Goal: Task Accomplishment & Management: Use online tool/utility

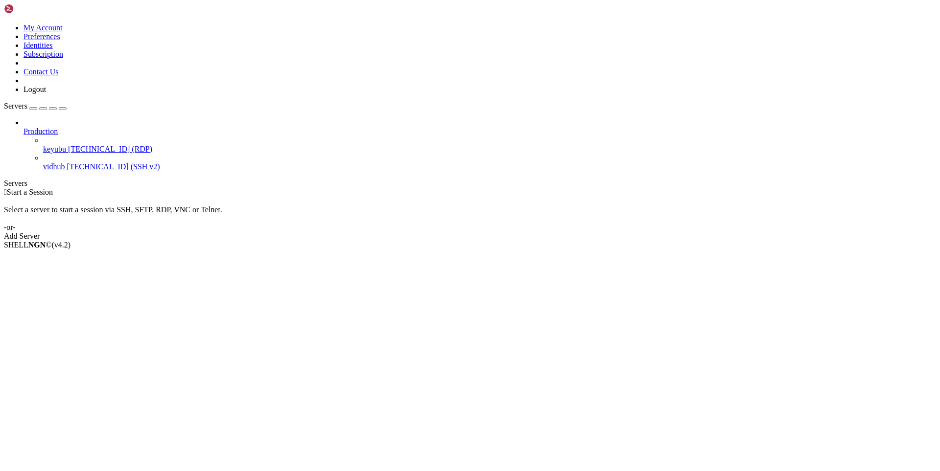
click at [68, 145] on span "[TECHNICAL_ID] (RDP)" at bounding box center [110, 149] width 84 height 8
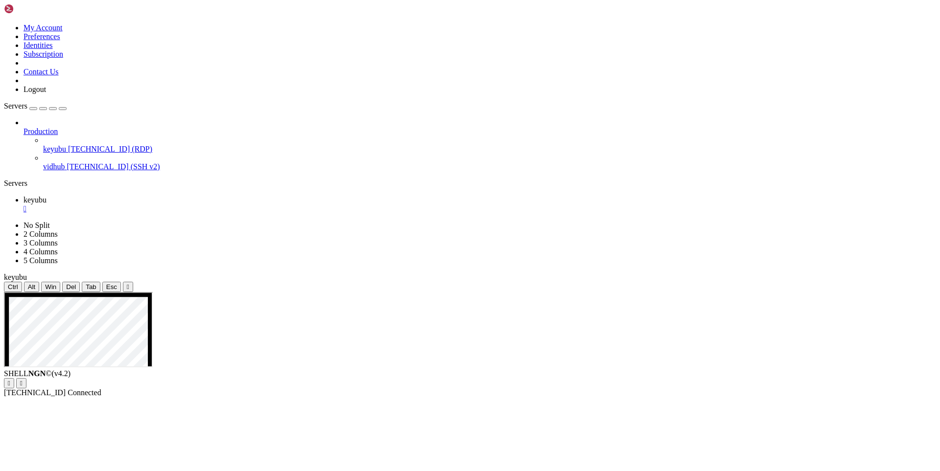
click at [67, 162] on span "[TECHNICAL_ID] (SSH v2)" at bounding box center [113, 166] width 93 height 8
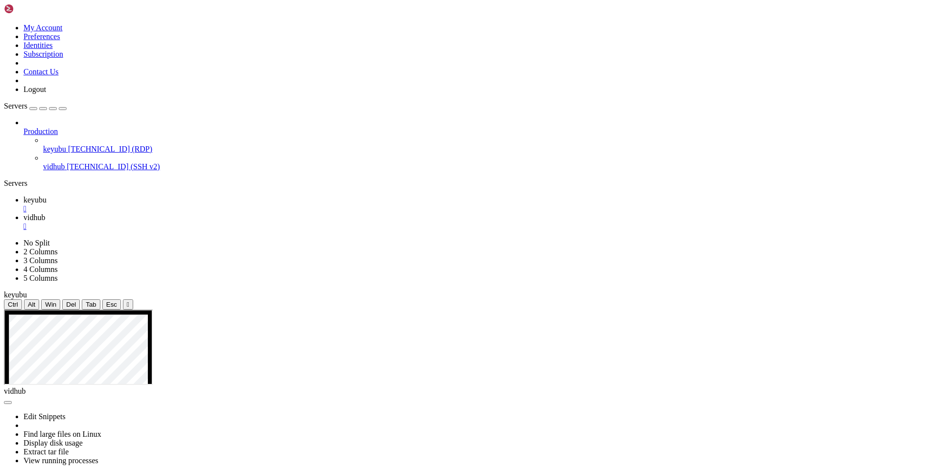
drag, startPoint x: 183, startPoint y: 619, endPoint x: 191, endPoint y: 602, distance: 19.1
drag, startPoint x: 532, startPoint y: 701, endPoint x: 9, endPoint y: 580, distance: 536.8
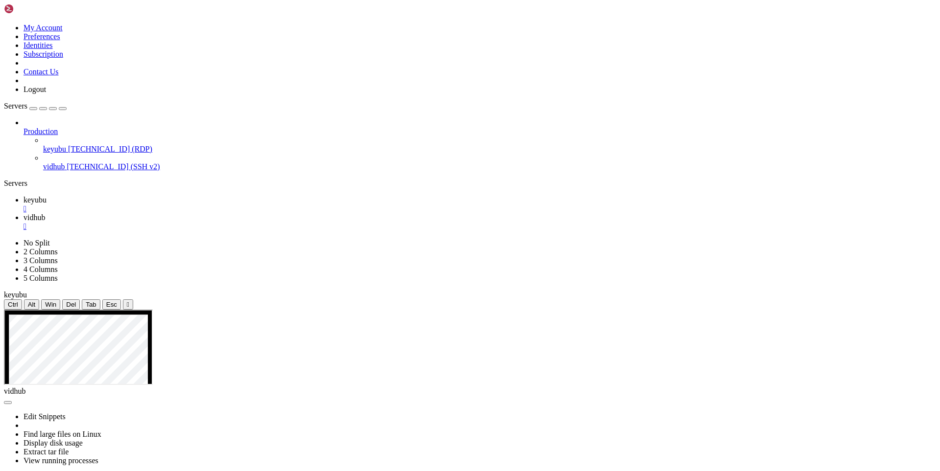
click at [46, 196] on span "keyubu" at bounding box center [34, 200] width 23 height 8
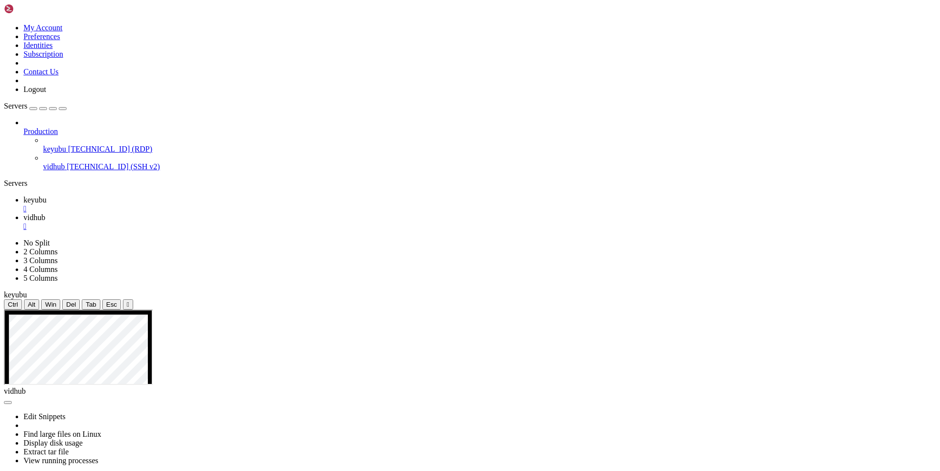
click at [45, 213] on span "vidhub" at bounding box center [34, 217] width 22 height 8
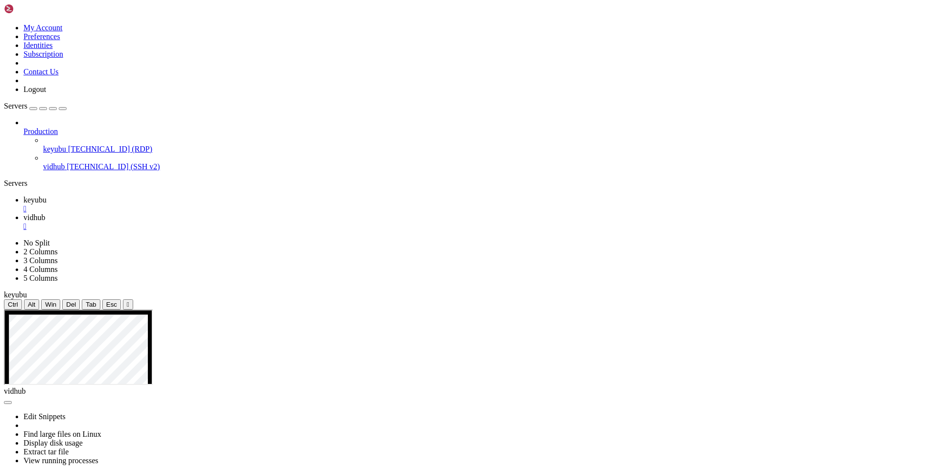
scroll to position [2562, 0]
drag, startPoint x: 195, startPoint y: 886, endPoint x: 361, endPoint y: 884, distance: 165.9
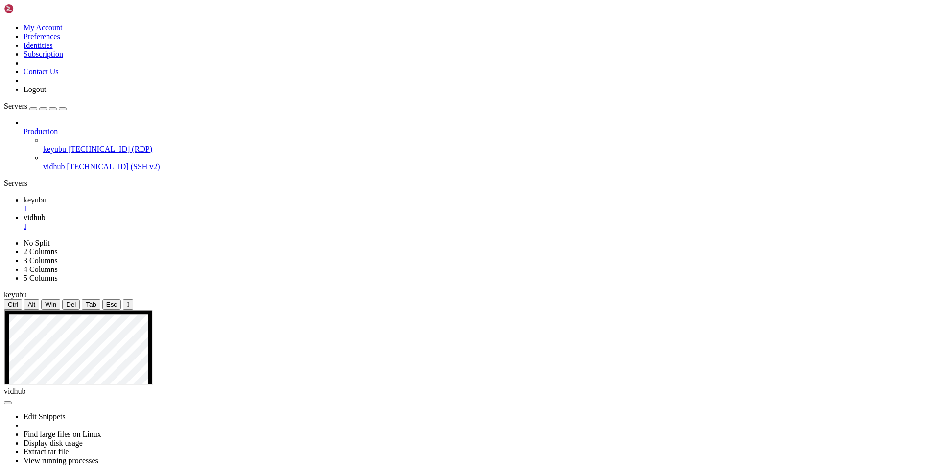
drag, startPoint x: 190, startPoint y: 880, endPoint x: 377, endPoint y: 873, distance: 187.1
click at [46, 196] on span "keyubu" at bounding box center [34, 200] width 23 height 8
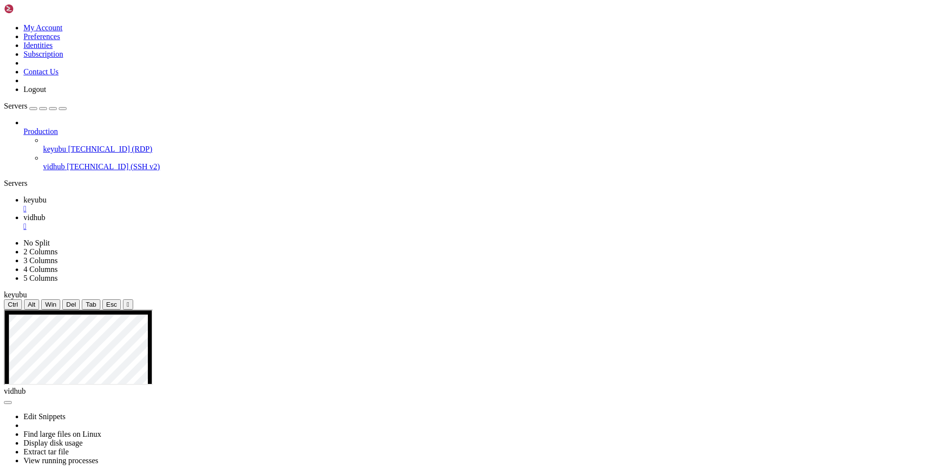
drag, startPoint x: 744, startPoint y: 472, endPoint x: 681, endPoint y: 466, distance: 63.0
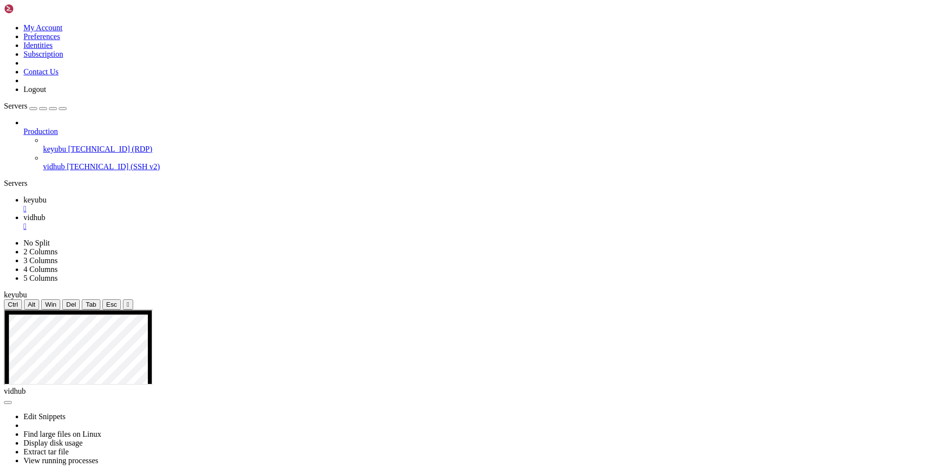
drag, startPoint x: 753, startPoint y: 480, endPoint x: 712, endPoint y: 470, distance: 42.1
drag, startPoint x: 689, startPoint y: 464, endPoint x: 747, endPoint y: 474, distance: 58.1
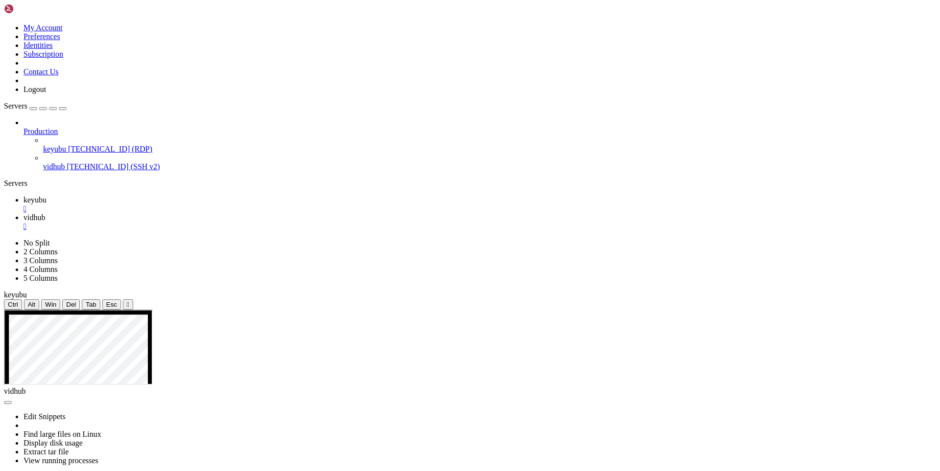
drag, startPoint x: 737, startPoint y: 473, endPoint x: 689, endPoint y: 468, distance: 48.2
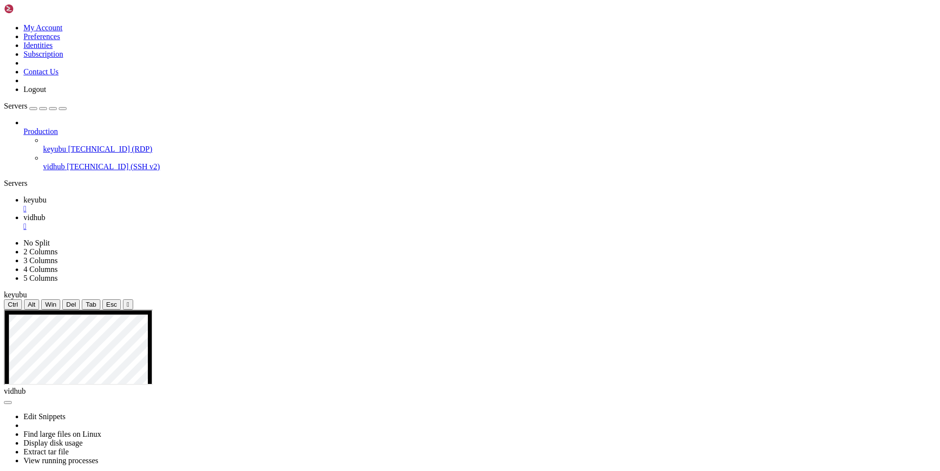
drag, startPoint x: 692, startPoint y: 463, endPoint x: 748, endPoint y: 476, distance: 57.7
click at [45, 213] on span "vidhub" at bounding box center [34, 217] width 22 height 8
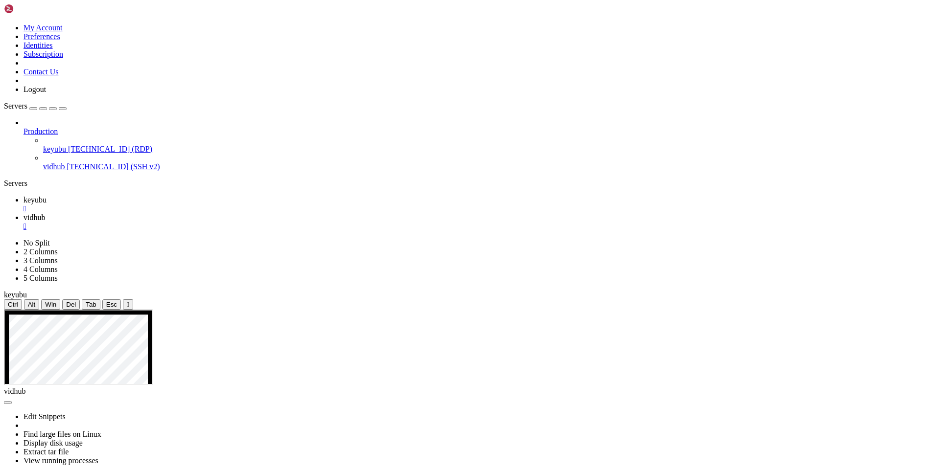
click at [46, 196] on span "keyubu" at bounding box center [34, 200] width 23 height 8
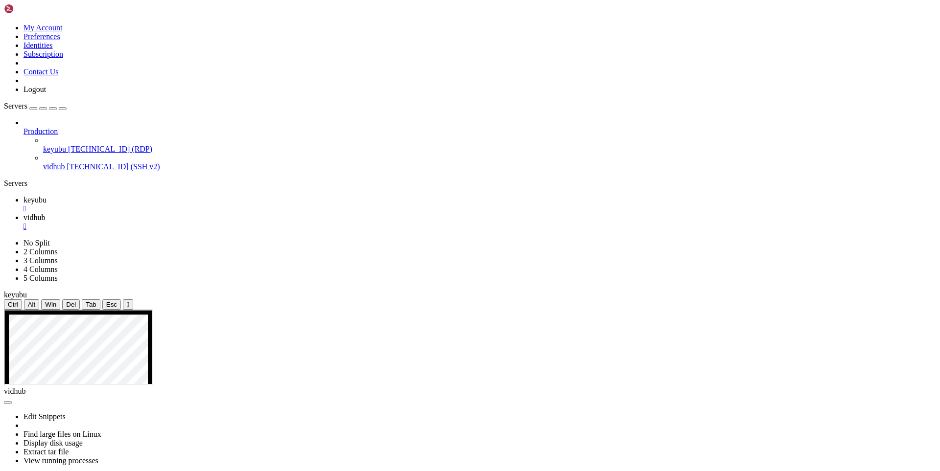
click at [45, 213] on span "vidhub" at bounding box center [34, 217] width 22 height 8
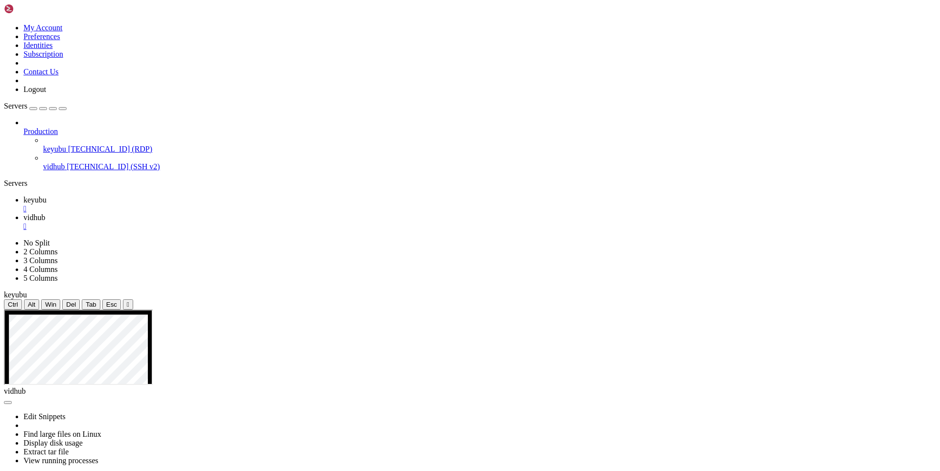
scroll to position [2637, 0]
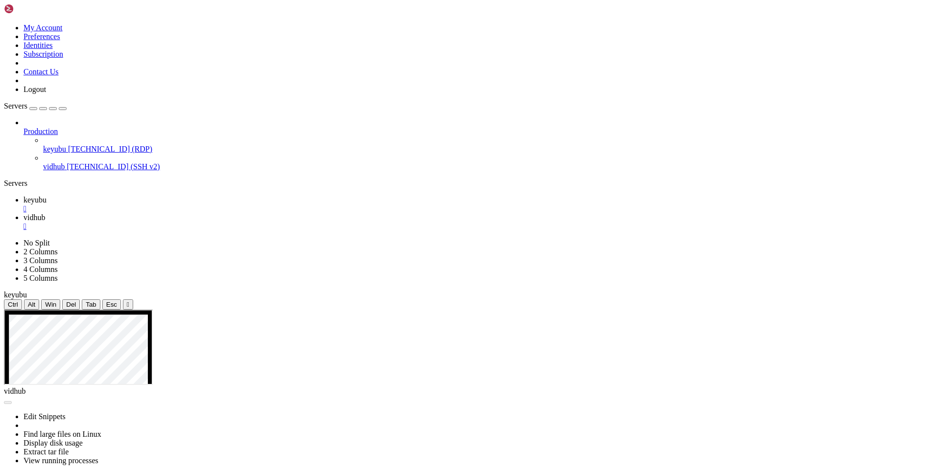
click at [46, 196] on span "keyubu" at bounding box center [34, 200] width 23 height 8
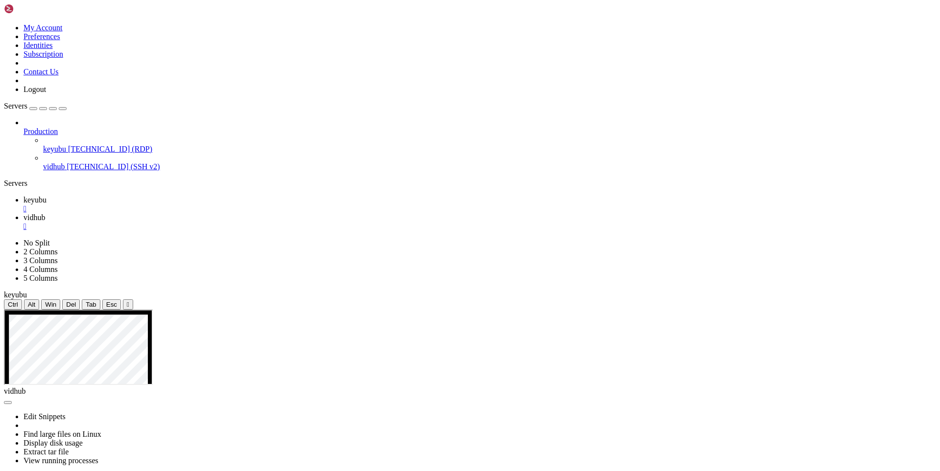
drag, startPoint x: 386, startPoint y: 491, endPoint x: 371, endPoint y: 496, distance: 15.6
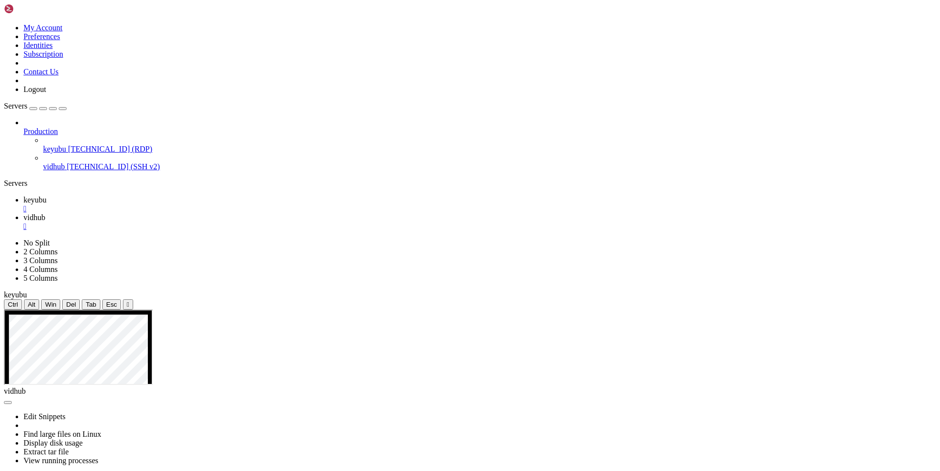
click at [45, 213] on span "vidhub" at bounding box center [34, 217] width 22 height 8
drag, startPoint x: 120, startPoint y: 553, endPoint x: 112, endPoint y: 561, distance: 11.8
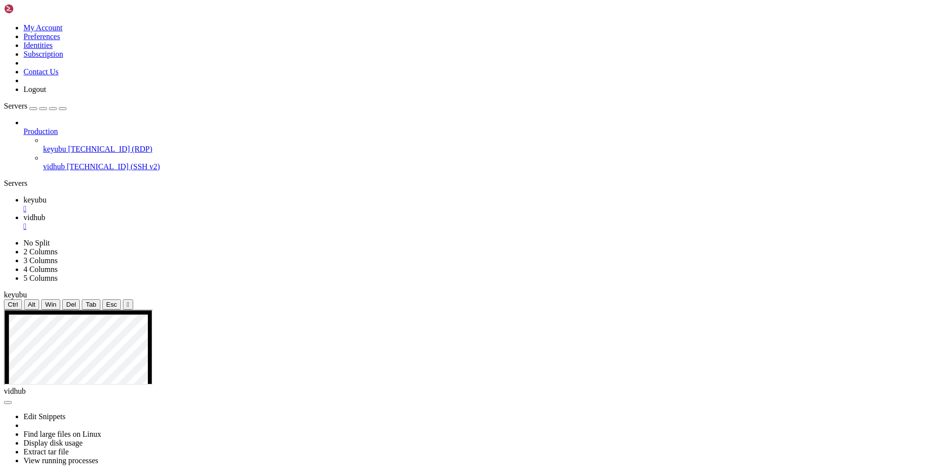
drag, startPoint x: 184, startPoint y: 580, endPoint x: 165, endPoint y: 604, distance: 31.0
click at [144, 196] on link "keyubu " at bounding box center [479, 205] width 912 height 18
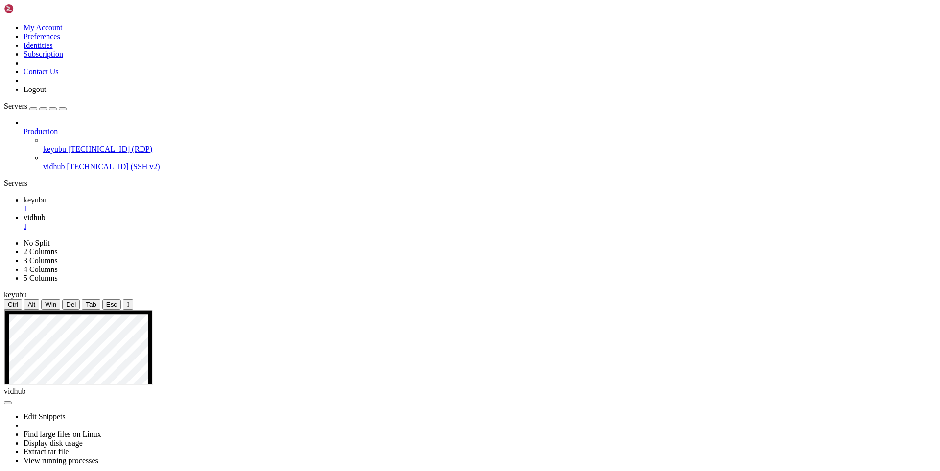
click at [45, 213] on span "vidhub" at bounding box center [34, 217] width 22 height 8
click at [143, 196] on link "keyubu " at bounding box center [479, 205] width 912 height 18
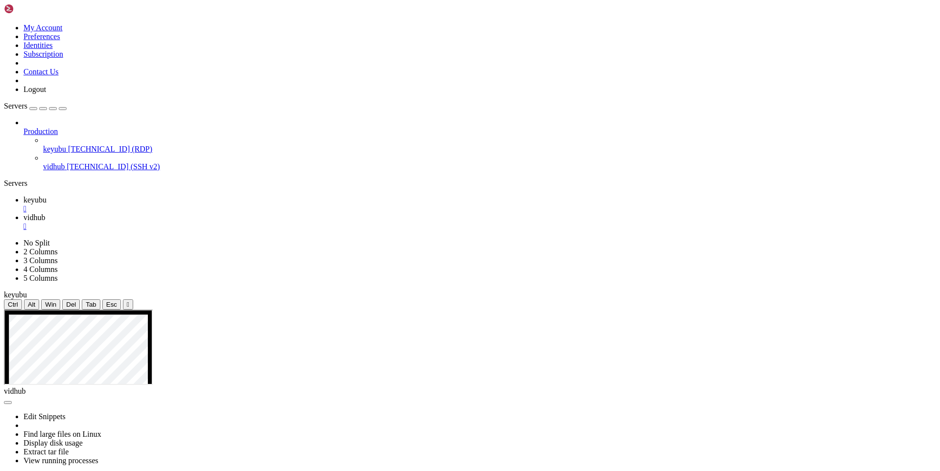
click at [23, 213] on icon at bounding box center [23, 217] width 0 height 8
drag, startPoint x: 215, startPoint y: 622, endPoint x: 159, endPoint y: 648, distance: 62.2
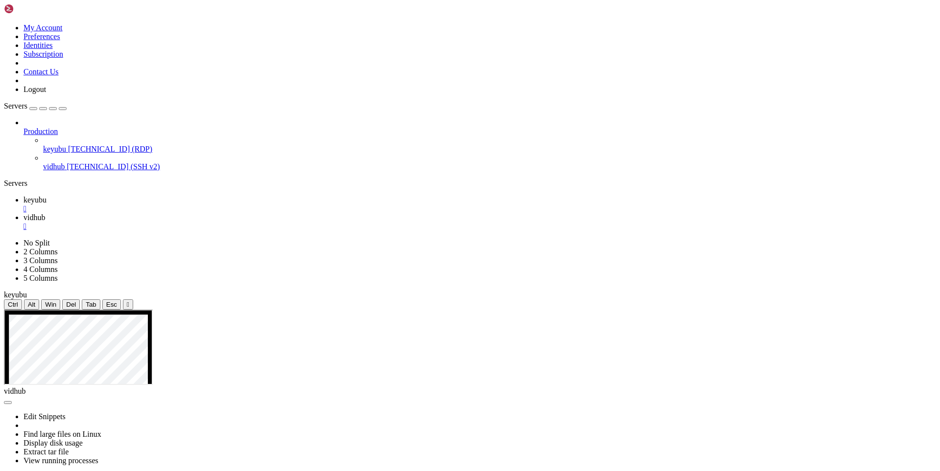
drag, startPoint x: 217, startPoint y: 616, endPoint x: 188, endPoint y: 630, distance: 32.6
drag, startPoint x: 213, startPoint y: 742, endPoint x: 186, endPoint y: 760, distance: 32.4
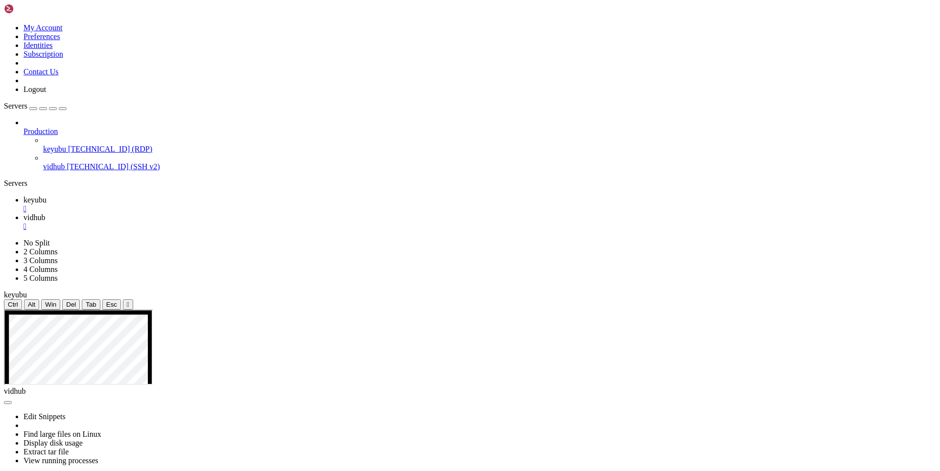
click at [46, 196] on span "keyubu" at bounding box center [34, 200] width 23 height 8
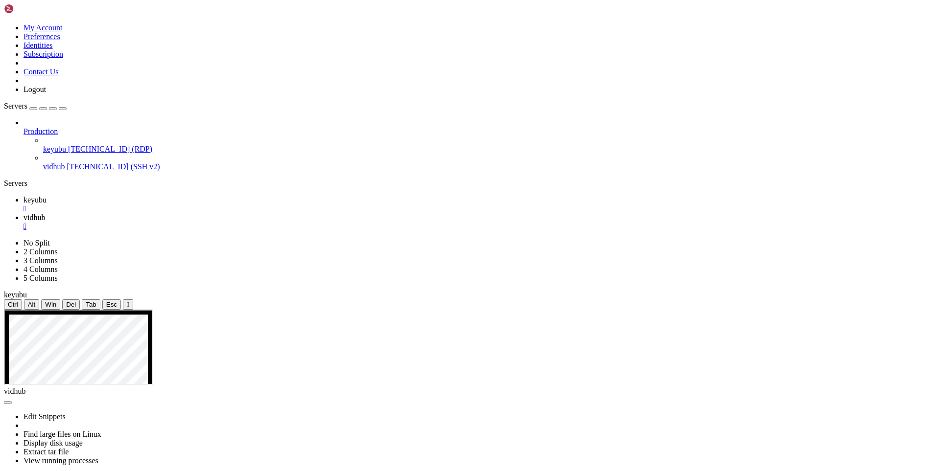
click at [45, 213] on span "vidhub" at bounding box center [34, 217] width 22 height 8
drag, startPoint x: 220, startPoint y: 879, endPoint x: 186, endPoint y: 872, distance: 34.6
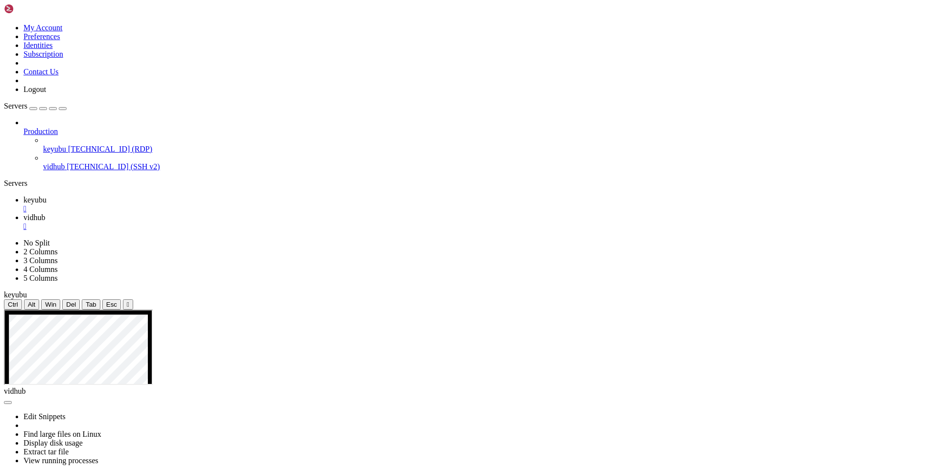
scroll to position [2778, 0]
click at [144, 196] on link "keyubu " at bounding box center [479, 205] width 912 height 18
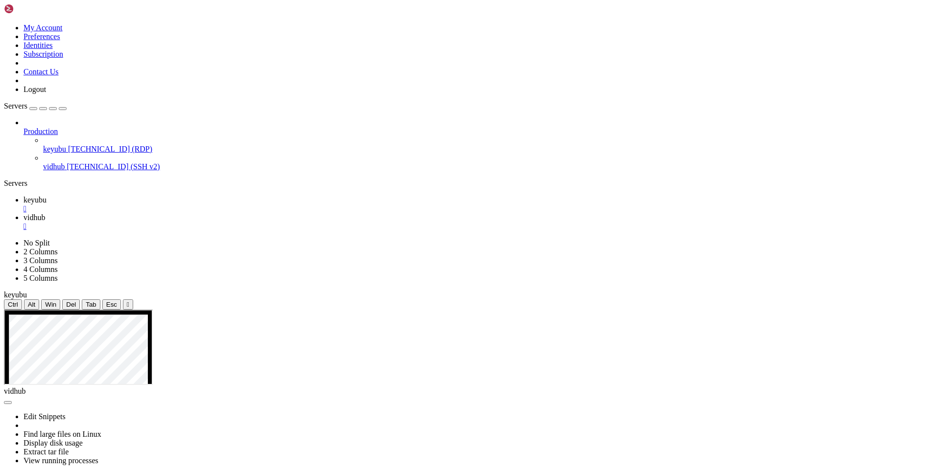
drag, startPoint x: 671, startPoint y: 645, endPoint x: 817, endPoint y: 649, distance: 145.9
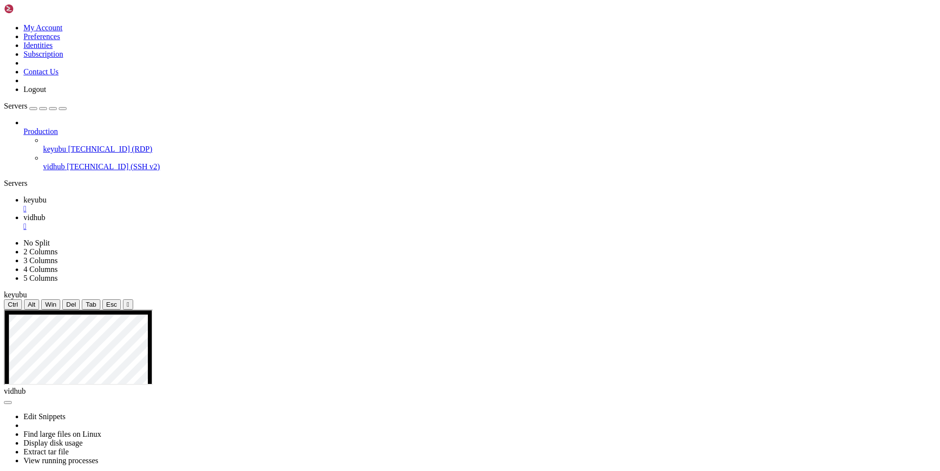
click at [23, 213] on icon at bounding box center [23, 217] width 0 height 8
click at [138, 196] on link "keyubu " at bounding box center [479, 205] width 912 height 18
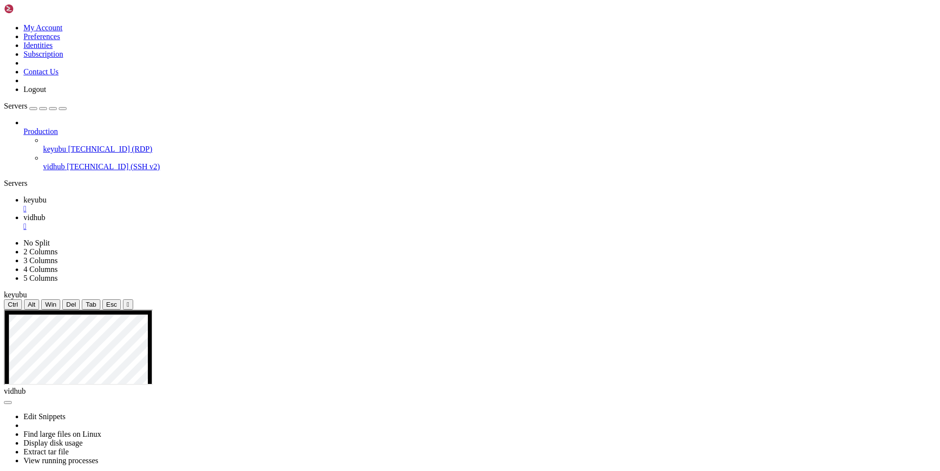
click at [45, 213] on span "vidhub" at bounding box center [34, 217] width 22 height 8
click at [154, 196] on link "keyubu " at bounding box center [479, 205] width 912 height 18
click at [23, 213] on icon at bounding box center [23, 217] width 0 height 8
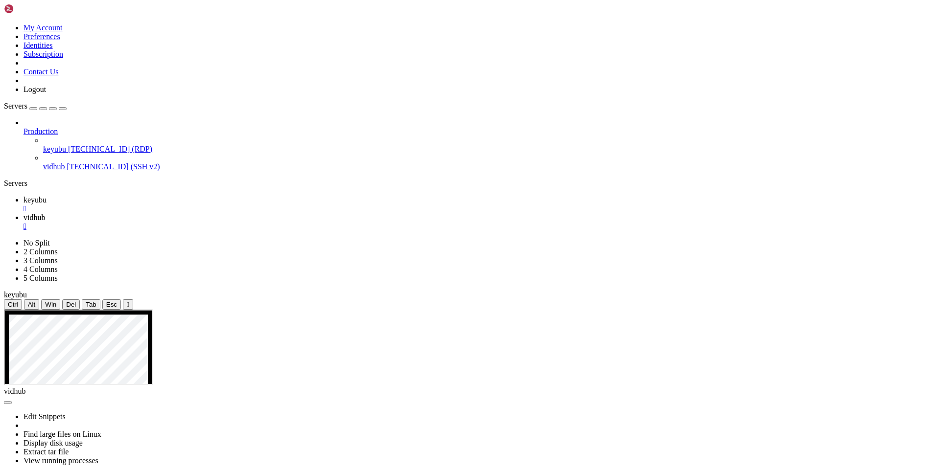
click at [144, 196] on link "keyubu " at bounding box center [479, 205] width 912 height 18
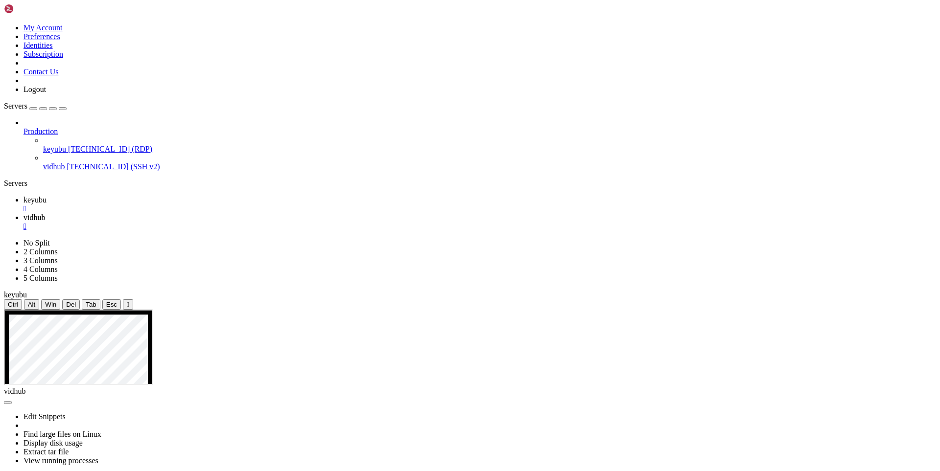
click at [45, 213] on span "vidhub" at bounding box center [34, 217] width 22 height 8
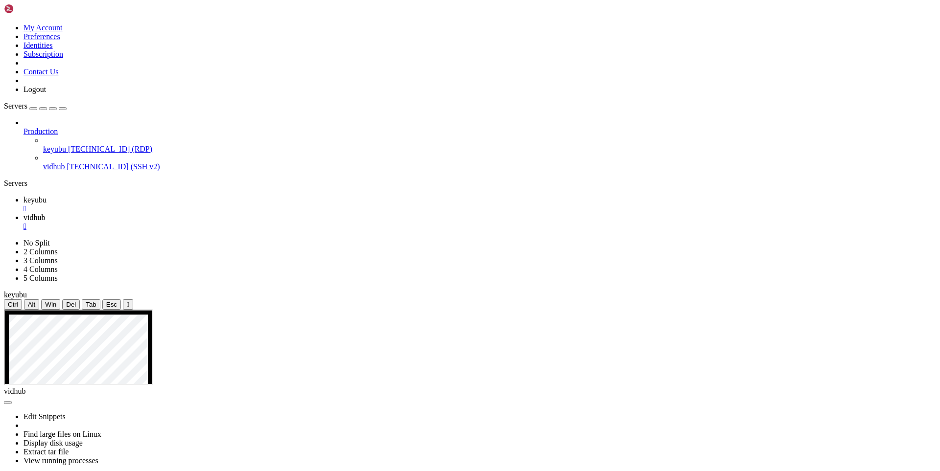
scroll to position [2787, 0]
click at [46, 196] on span "keyubu" at bounding box center [34, 200] width 23 height 8
click at [45, 213] on span "vidhub" at bounding box center [34, 217] width 22 height 8
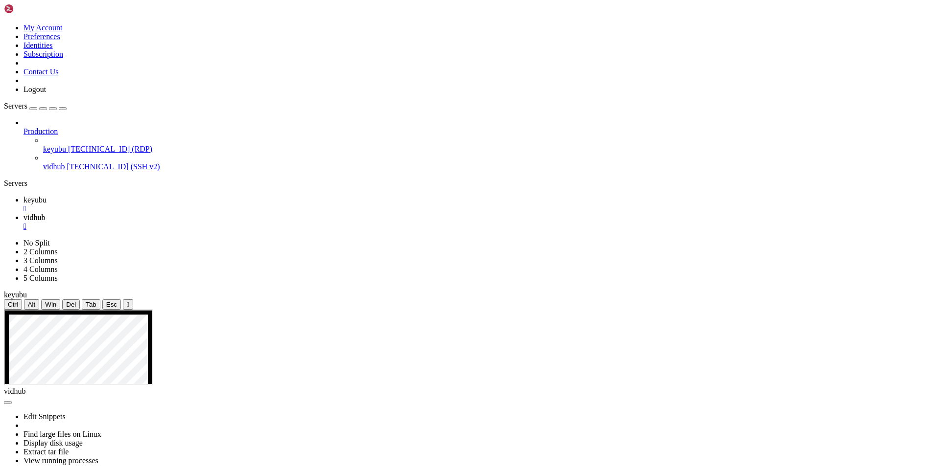
click at [23, 196] on icon at bounding box center [23, 200] width 0 height 8
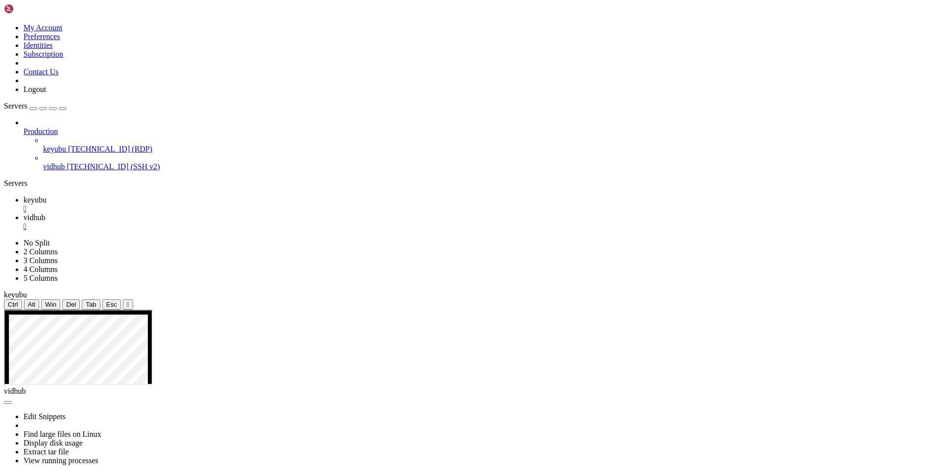
click at [45, 213] on span "vidhub" at bounding box center [34, 217] width 22 height 8
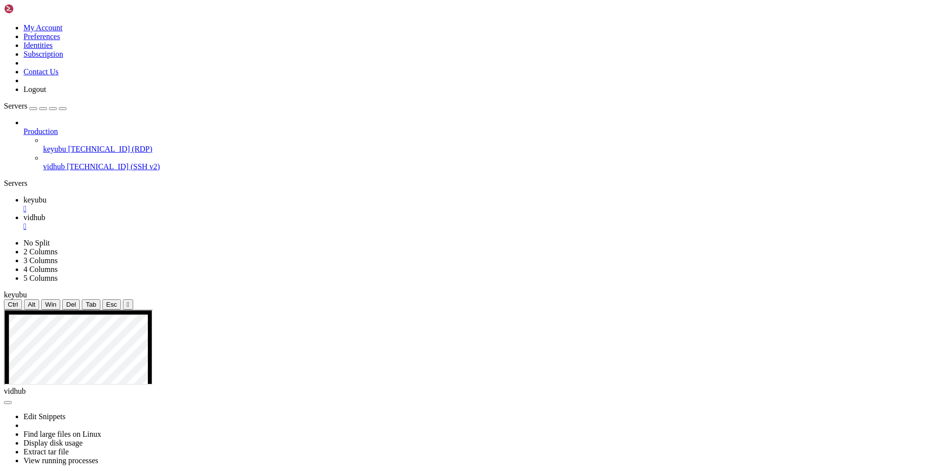
click at [138, 196] on link "keyubu " at bounding box center [479, 205] width 912 height 18
drag, startPoint x: 438, startPoint y: 404, endPoint x: 560, endPoint y: 407, distance: 121.9
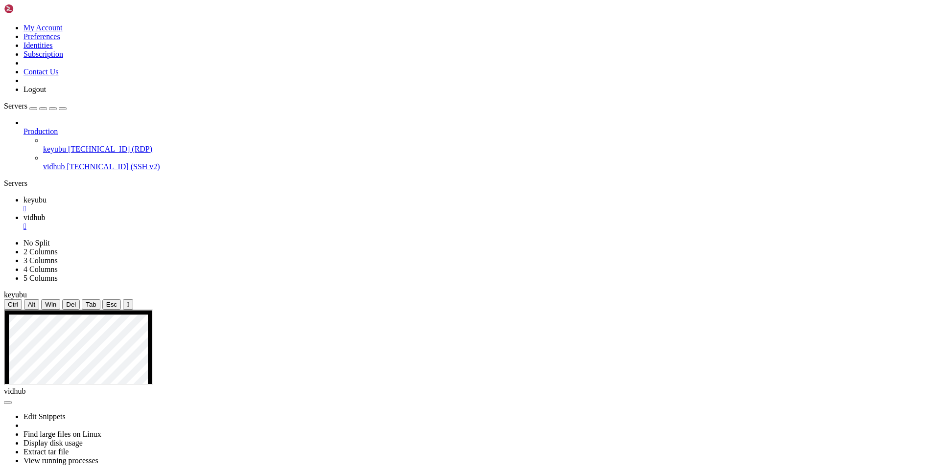
drag, startPoint x: 437, startPoint y: 396, endPoint x: 341, endPoint y: 366, distance: 101.1
click at [45, 213] on span "vidhub" at bounding box center [34, 217] width 22 height 8
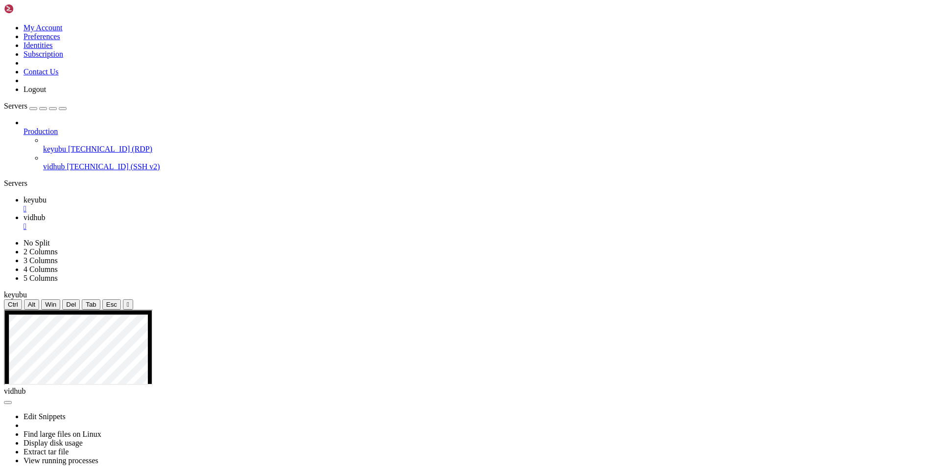
drag, startPoint x: 147, startPoint y: 883, endPoint x: 126, endPoint y: 877, distance: 21.7
click at [46, 196] on span "keyubu" at bounding box center [34, 200] width 23 height 8
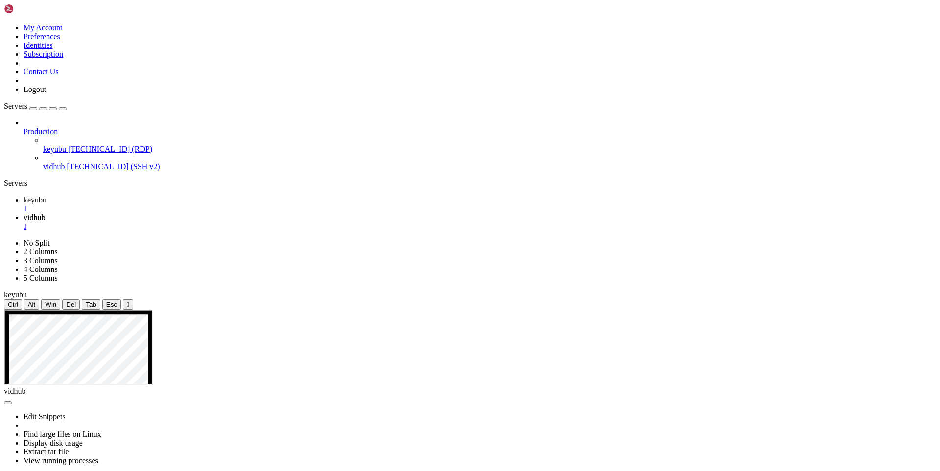
click at [45, 213] on span "vidhub" at bounding box center [34, 217] width 22 height 8
drag, startPoint x: 312, startPoint y: 872, endPoint x: 9, endPoint y: 860, distance: 303.2
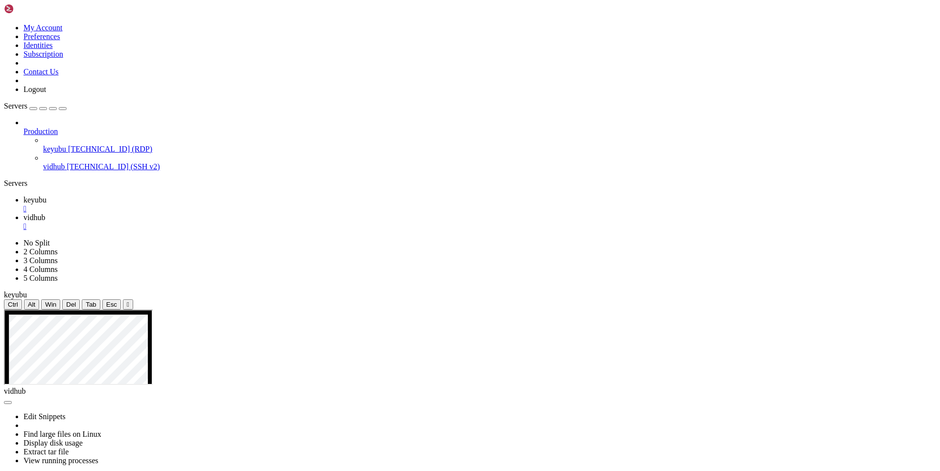
scroll to position [3544, 0]
drag, startPoint x: 142, startPoint y: 888, endPoint x: 131, endPoint y: 888, distance: 11.3
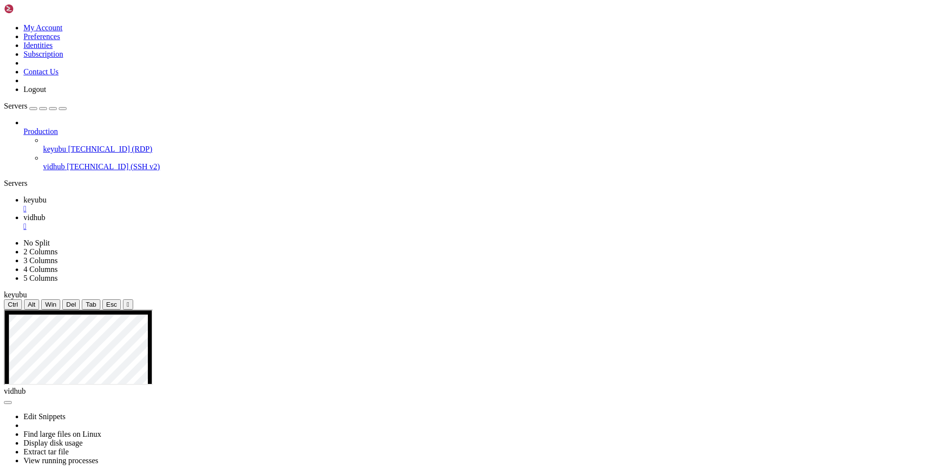
scroll to position [3868, 0]
drag, startPoint x: 201, startPoint y: 877, endPoint x: 142, endPoint y: 887, distance: 59.5
click at [46, 196] on span "keyubu" at bounding box center [34, 200] width 23 height 8
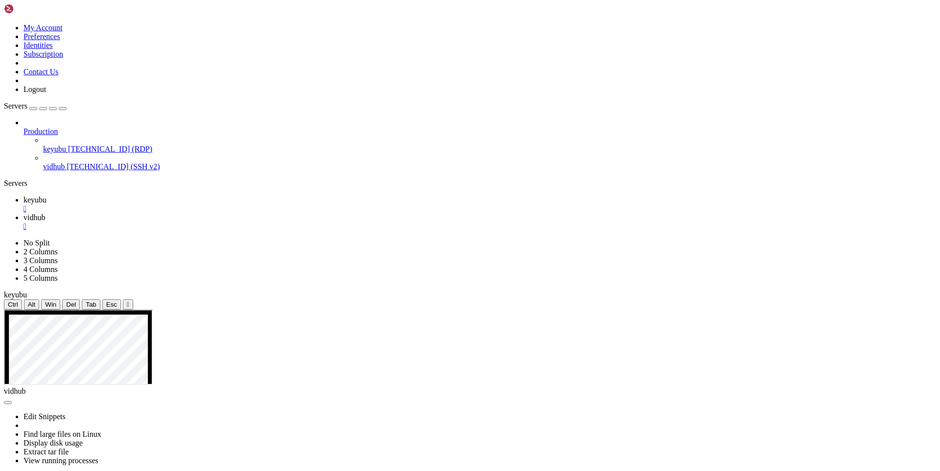
click at [193, 213] on link "vidhub " at bounding box center [479, 222] width 912 height 18
click at [46, 196] on span "keyubu" at bounding box center [34, 200] width 23 height 8
click at [23, 213] on icon at bounding box center [23, 217] width 0 height 8
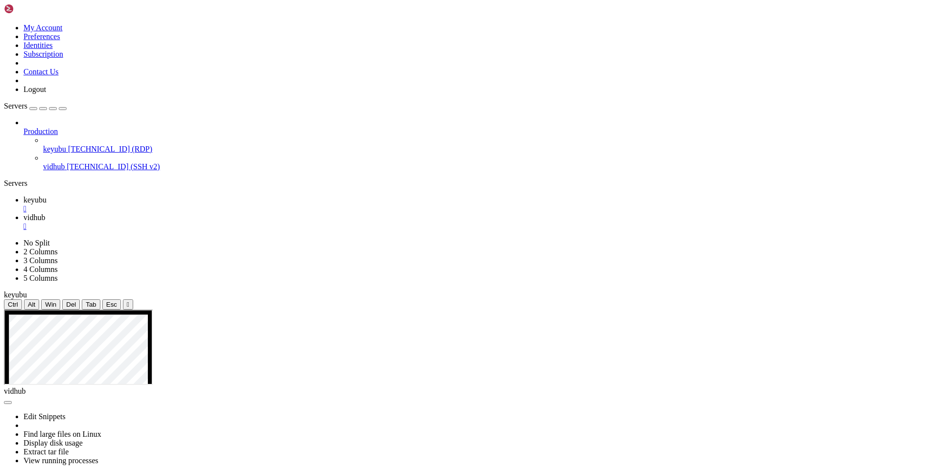
drag, startPoint x: 149, startPoint y: 882, endPoint x: 136, endPoint y: 885, distance: 13.2
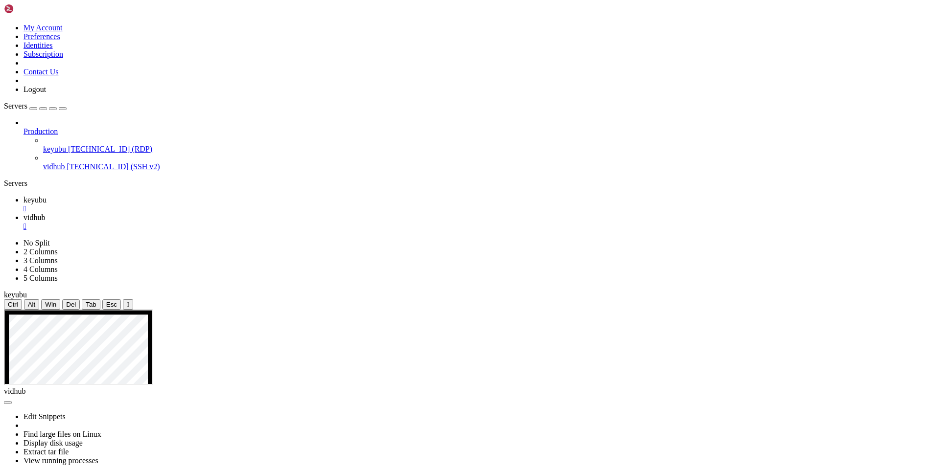
click at [150, 196] on link "keyubu " at bounding box center [479, 205] width 912 height 18
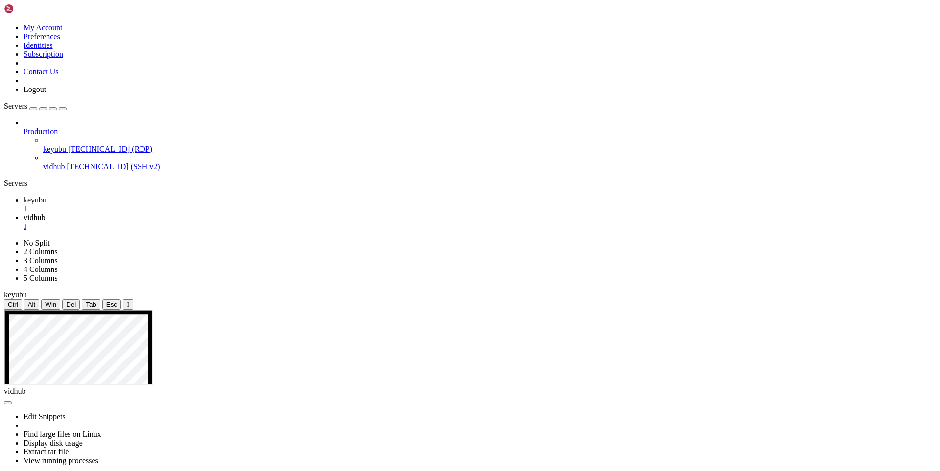
click at [45, 213] on span "vidhub" at bounding box center [34, 217] width 22 height 8
drag, startPoint x: 146, startPoint y: 885, endPoint x: 313, endPoint y: 871, distance: 167.5
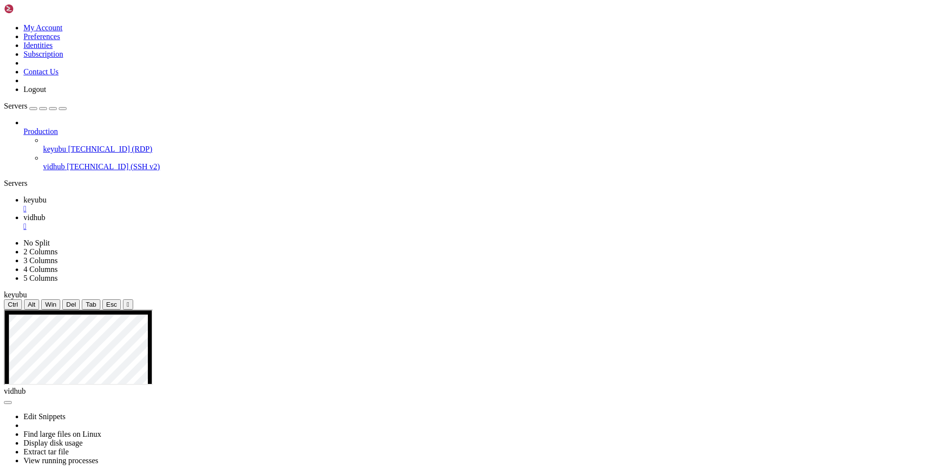
click at [152, 196] on link "keyubu " at bounding box center [479, 205] width 912 height 18
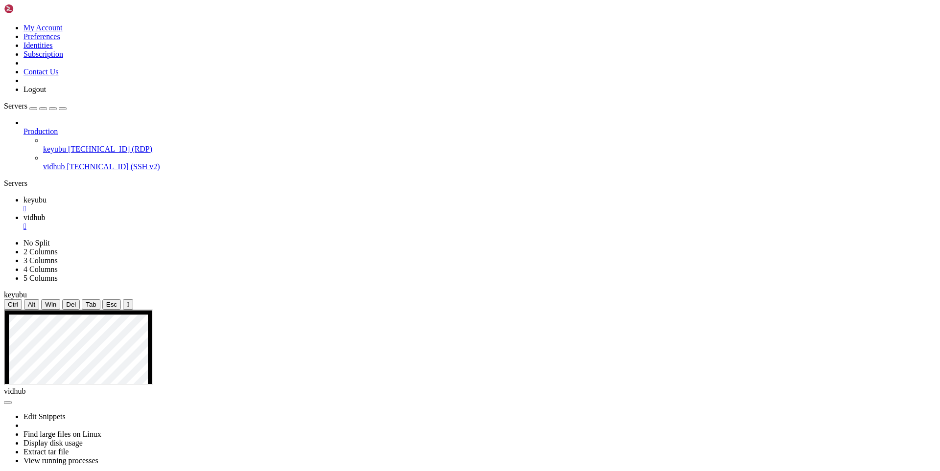
click at [23, 213] on icon at bounding box center [23, 217] width 0 height 8
click at [46, 196] on span "keyubu" at bounding box center [34, 200] width 23 height 8
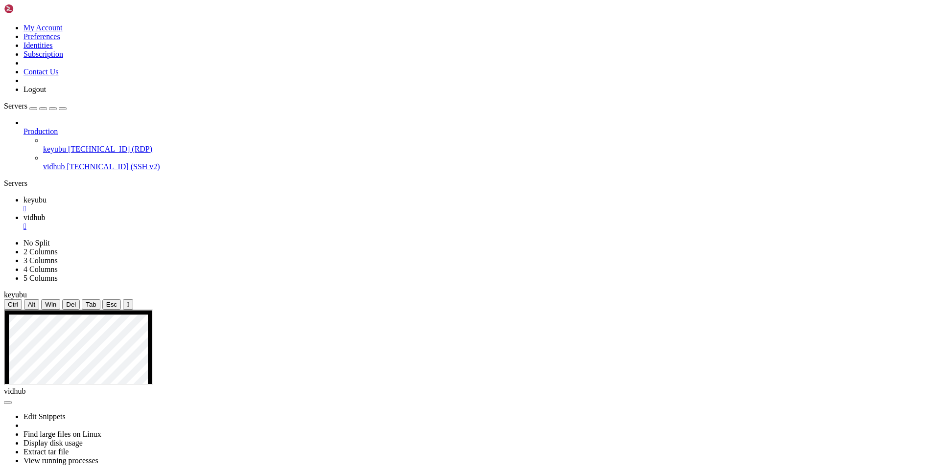
drag, startPoint x: 67, startPoint y: 316, endPoint x: 158, endPoint y: 315, distance: 91.5
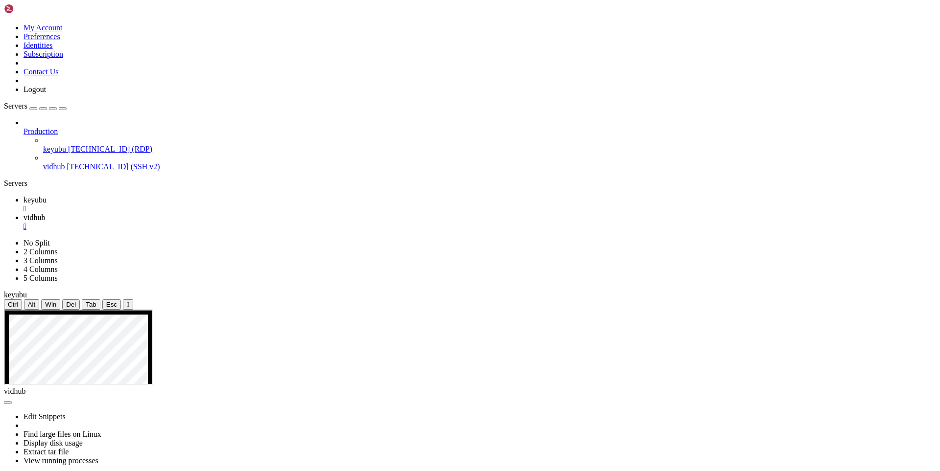
drag, startPoint x: 298, startPoint y: 505, endPoint x: 427, endPoint y: 537, distance: 132.8
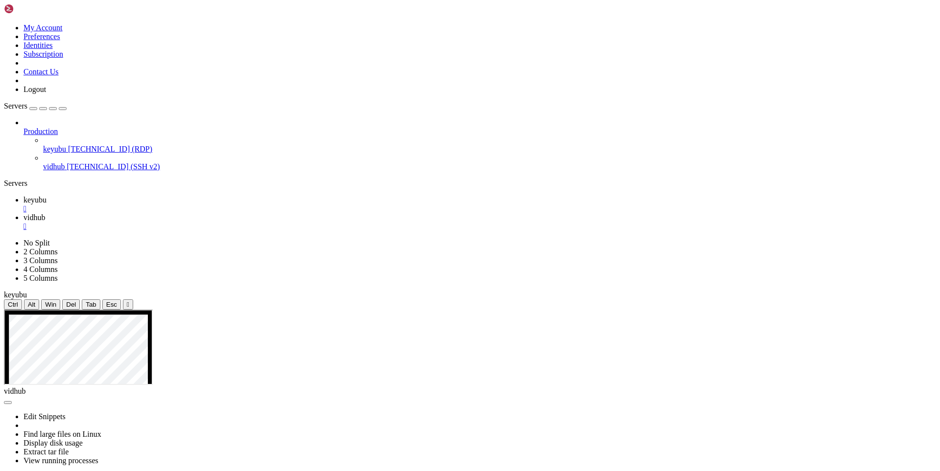
drag, startPoint x: 537, startPoint y: 542, endPoint x: 286, endPoint y: 499, distance: 254.6
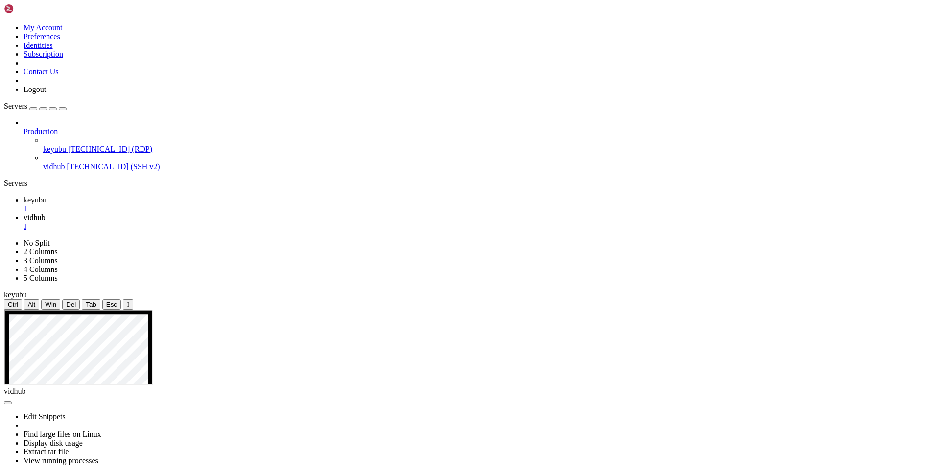
drag, startPoint x: 478, startPoint y: 526, endPoint x: 378, endPoint y: 526, distance: 99.8
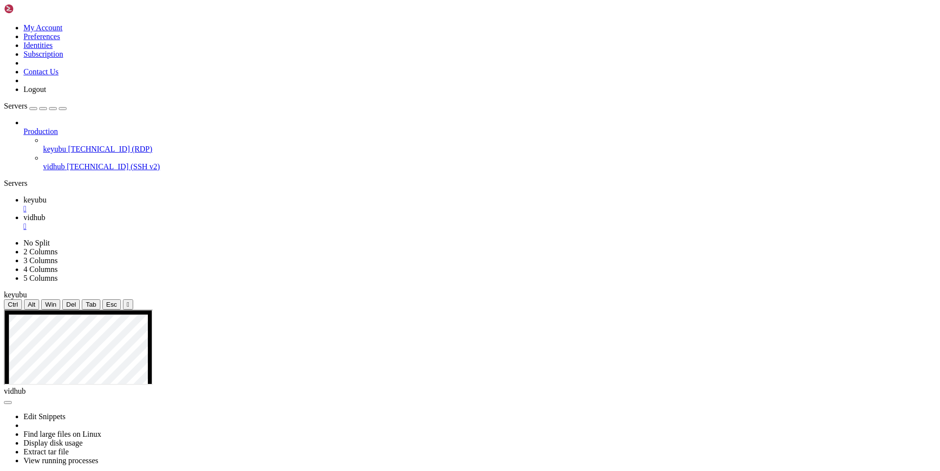
drag, startPoint x: 366, startPoint y: 529, endPoint x: 478, endPoint y: 523, distance: 111.7
click at [45, 213] on span "vidhub" at bounding box center [34, 217] width 22 height 8
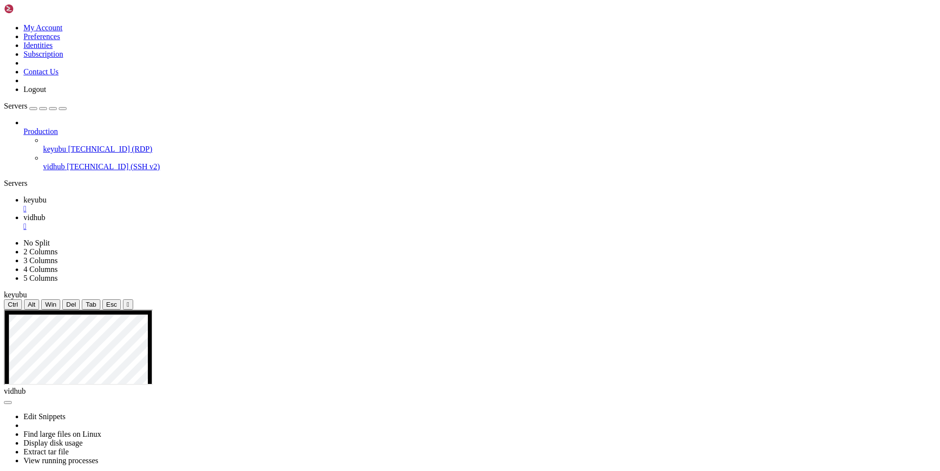
drag, startPoint x: 130, startPoint y: 879, endPoint x: 123, endPoint y: 885, distance: 9.1
drag, startPoint x: 441, startPoint y: 849, endPoint x: 7, endPoint y: 785, distance: 438.3
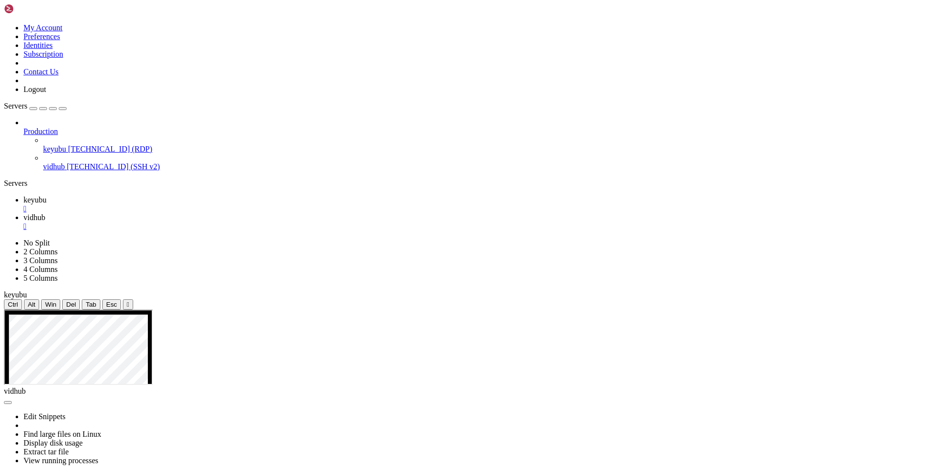
scroll to position [4575, 0]
drag, startPoint x: 260, startPoint y: 875, endPoint x: 8, endPoint y: 635, distance: 348.5
drag, startPoint x: 289, startPoint y: 882, endPoint x: 9, endPoint y: 535, distance: 445.4
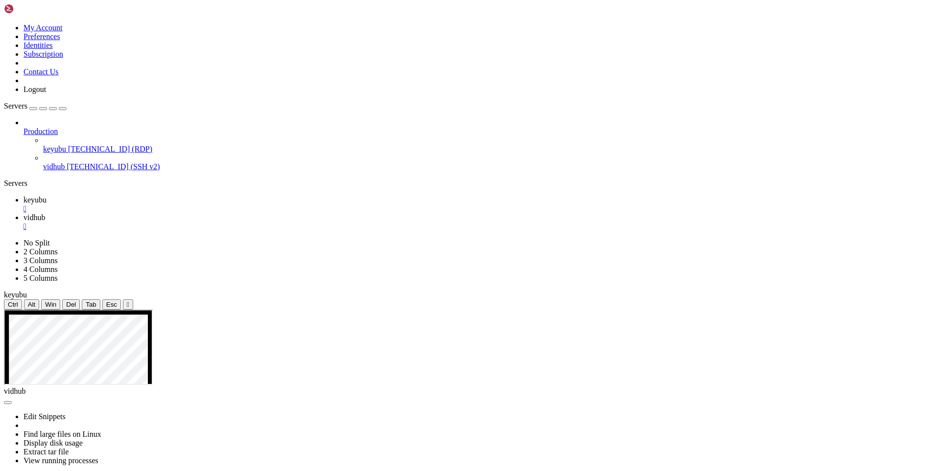
click at [46, 196] on span "keyubu" at bounding box center [34, 200] width 23 height 8
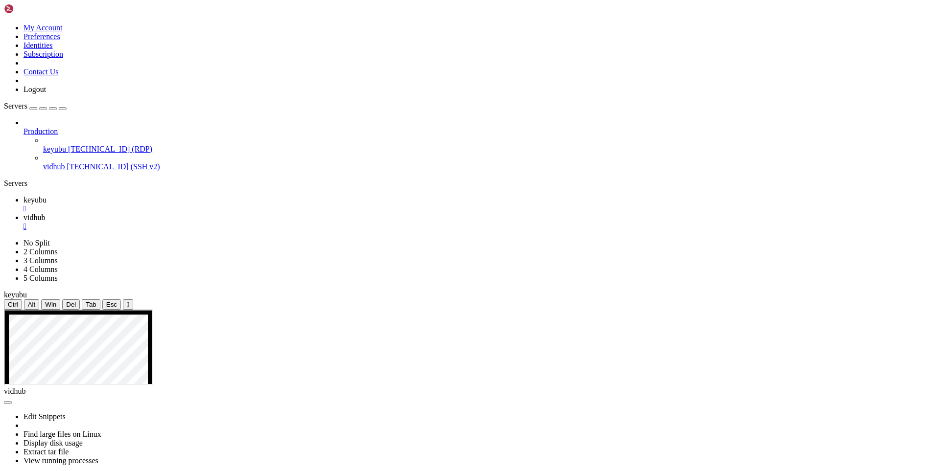
drag, startPoint x: 340, startPoint y: 480, endPoint x: 290, endPoint y: 417, distance: 80.8
drag, startPoint x: 210, startPoint y: 7, endPoint x: 212, endPoint y: 32, distance: 25.5
click at [45, 213] on span "vidhub" at bounding box center [34, 217] width 22 height 8
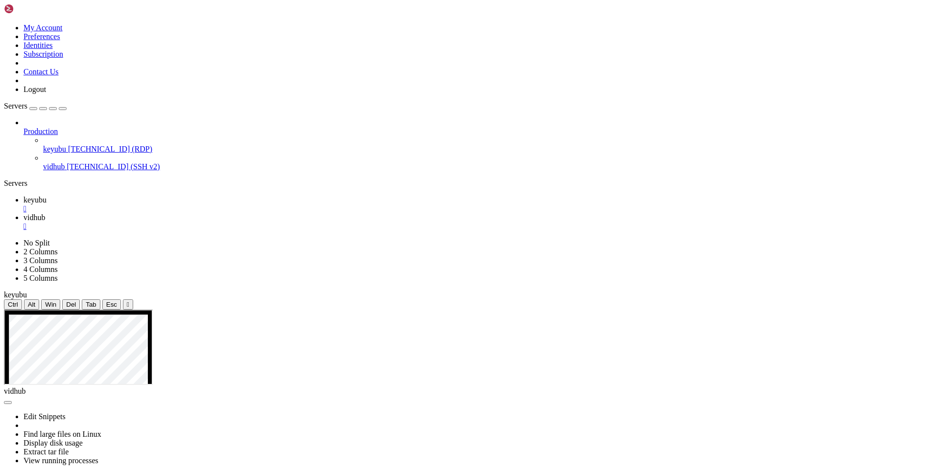
drag, startPoint x: 238, startPoint y: 889, endPoint x: 182, endPoint y: 887, distance: 56.3
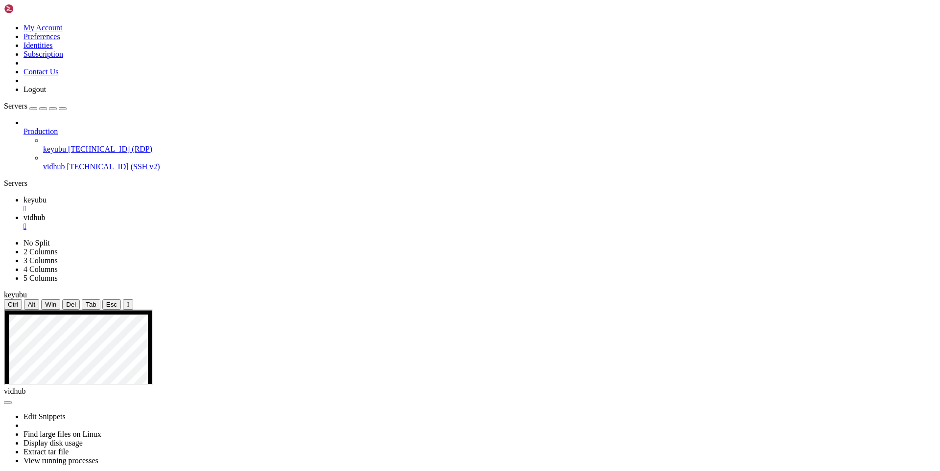
click at [46, 196] on span "keyubu" at bounding box center [34, 200] width 23 height 8
click at [45, 213] on span "vidhub" at bounding box center [34, 217] width 22 height 8
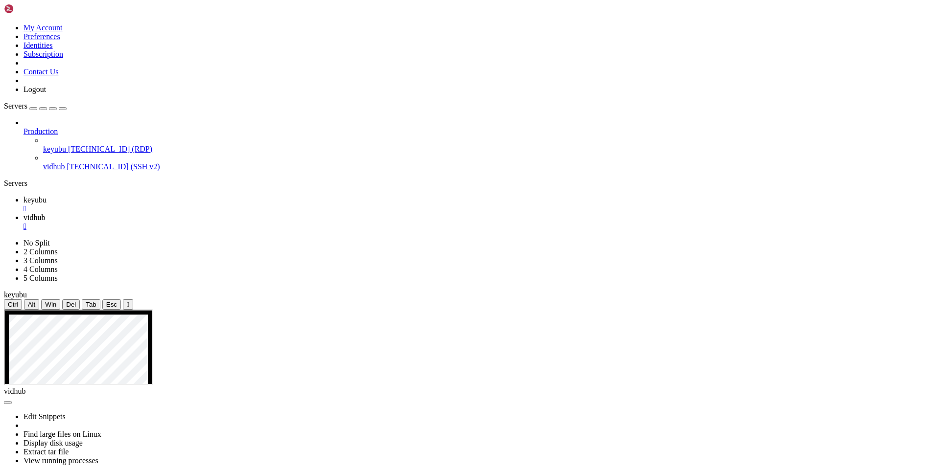
scroll to position [4900, 0]
drag, startPoint x: 179, startPoint y: 885, endPoint x: 155, endPoint y: 886, distance: 24.5
click at [46, 196] on span "keyubu" at bounding box center [34, 200] width 23 height 8
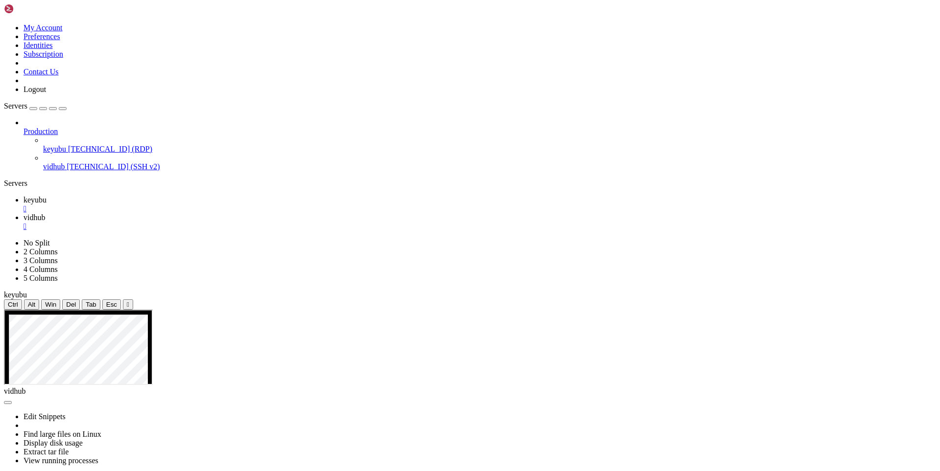
click at [45, 213] on span "vidhub" at bounding box center [34, 217] width 22 height 8
drag, startPoint x: 136, startPoint y: 881, endPoint x: 298, endPoint y: 893, distance: 162.4
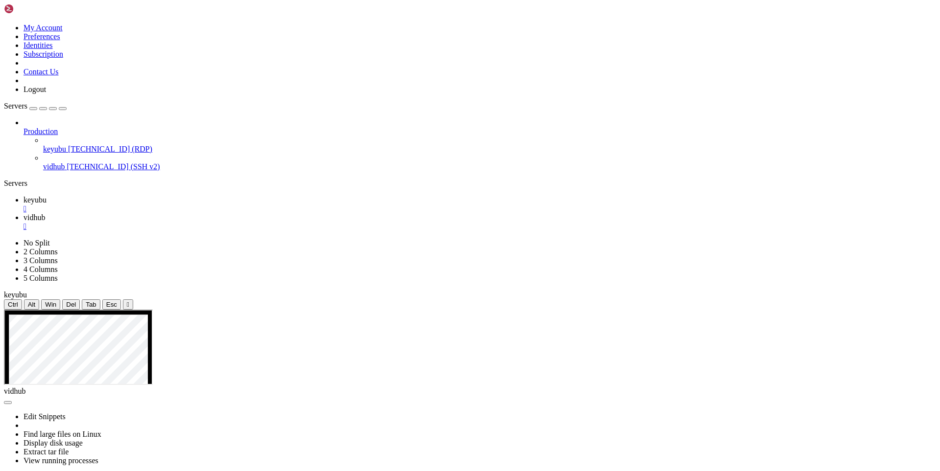
drag, startPoint x: 147, startPoint y: 884, endPoint x: 372, endPoint y: 863, distance: 226.6
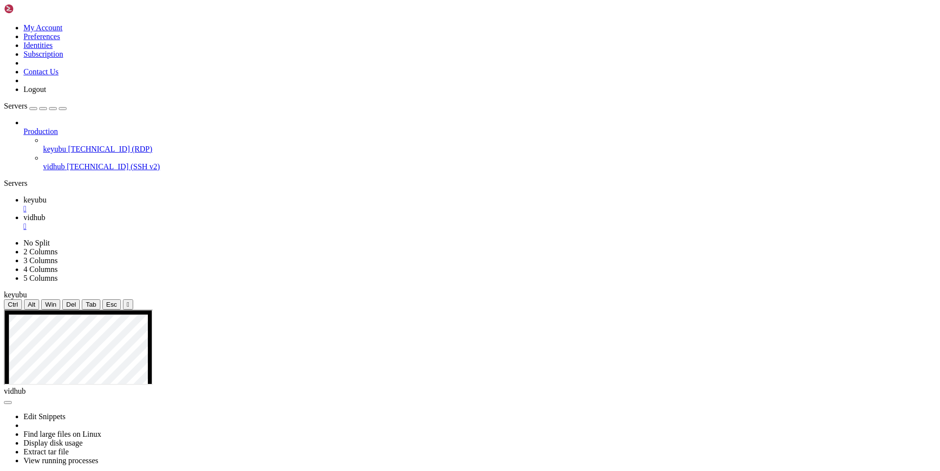
scroll to position [4941, 0]
drag, startPoint x: 360, startPoint y: 872, endPoint x: 12, endPoint y: 863, distance: 348.5
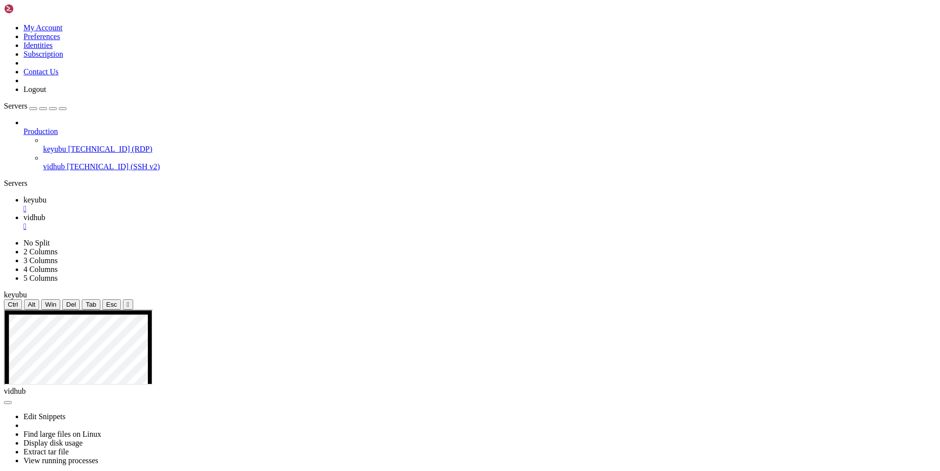
scroll to position [4950, 0]
click at [46, 196] on span "keyubu" at bounding box center [34, 200] width 23 height 8
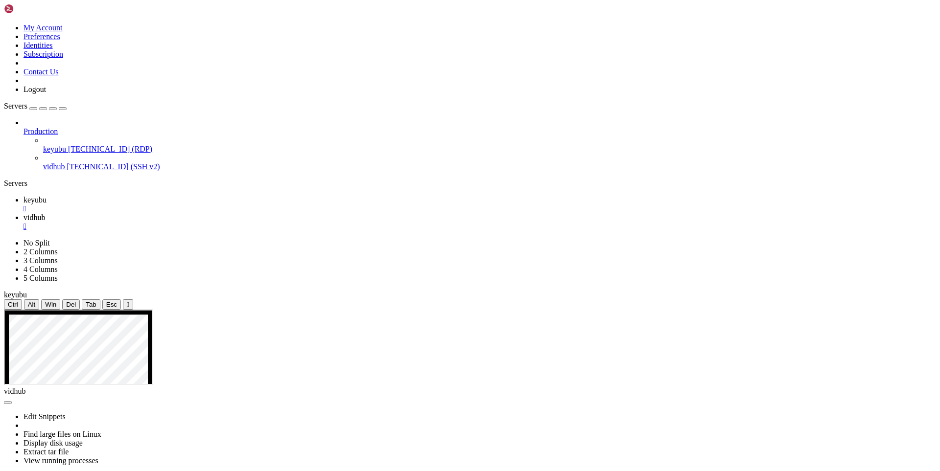
drag, startPoint x: 445, startPoint y: 530, endPoint x: 487, endPoint y: 527, distance: 42.2
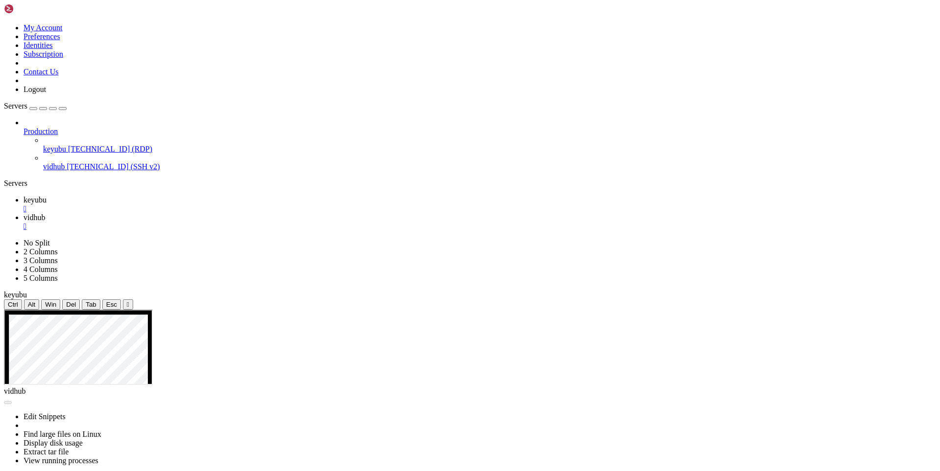
click at [208, 213] on link "vidhub " at bounding box center [479, 222] width 912 height 18
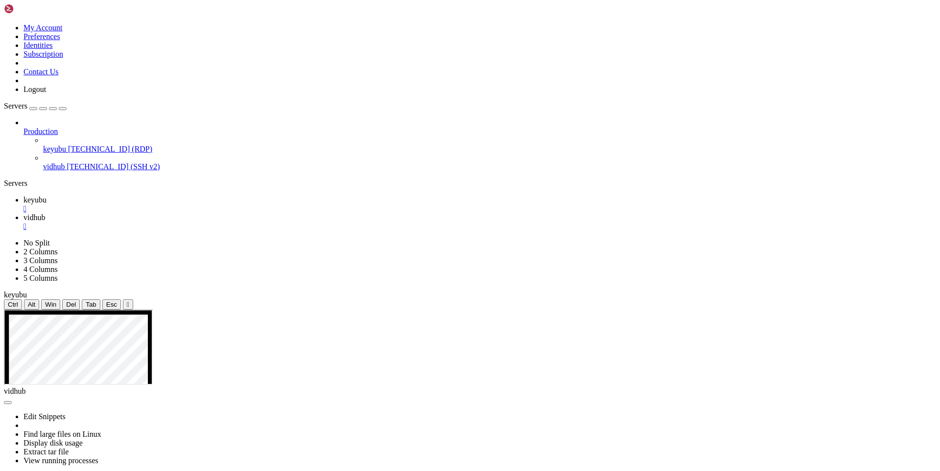
drag, startPoint x: 403, startPoint y: 618, endPoint x: 334, endPoint y: 675, distance: 90.0
drag, startPoint x: 263, startPoint y: 853, endPoint x: 14, endPoint y: 725, distance: 280.6
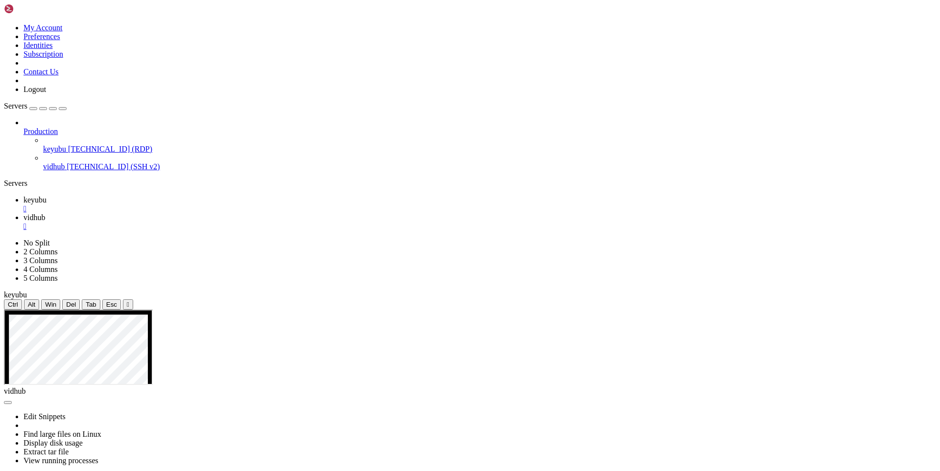
drag, startPoint x: 238, startPoint y: 853, endPoint x: 8, endPoint y: 723, distance: 264.4
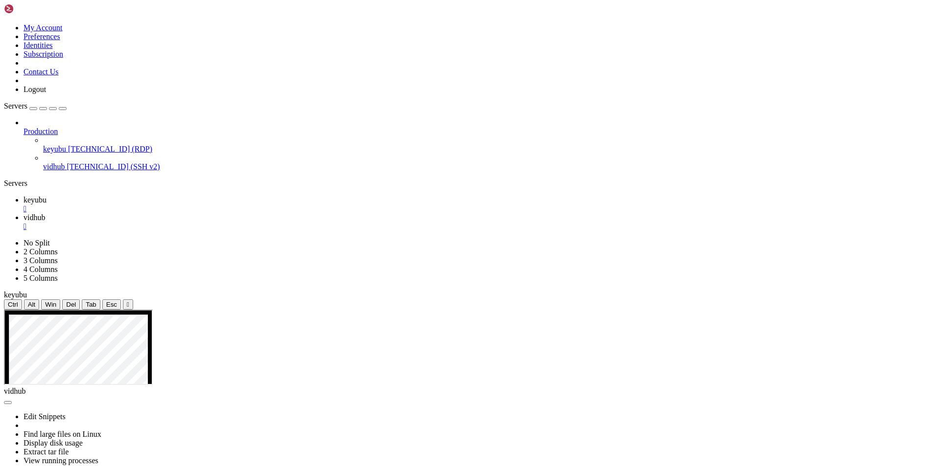
drag, startPoint x: 218, startPoint y: 876, endPoint x: 203, endPoint y: 884, distance: 16.9
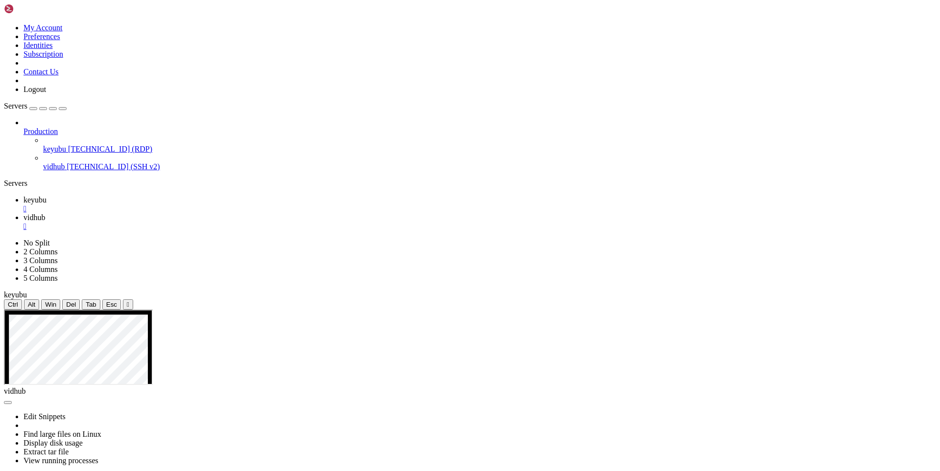
drag, startPoint x: 204, startPoint y: 885, endPoint x: 175, endPoint y: 889, distance: 29.1
drag, startPoint x: 254, startPoint y: 876, endPoint x: 9, endPoint y: 760, distance: 270.8
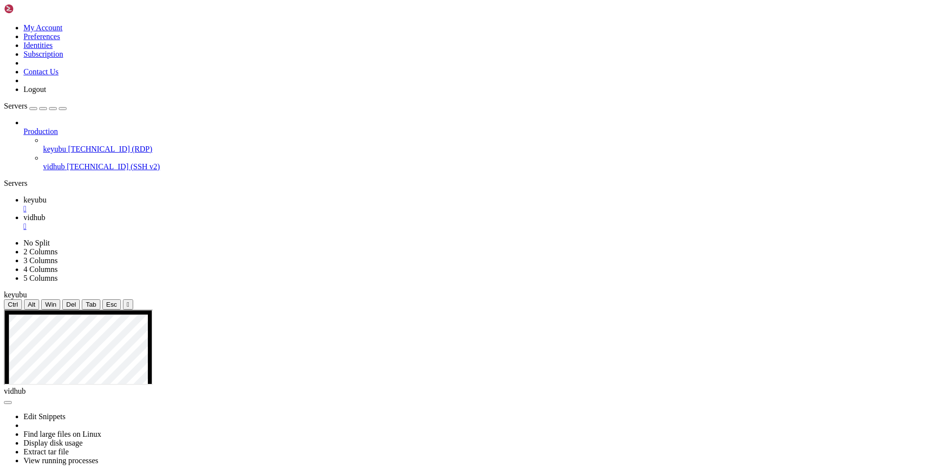
copy div "--2025-09-26 12:08:30-- [URL][DOMAIN_NAME] Resolving [DOMAIN_NAME] ([DOMAIN_NAM…"
drag, startPoint x: 269, startPoint y: 885, endPoint x: 219, endPoint y: 885, distance: 50.4
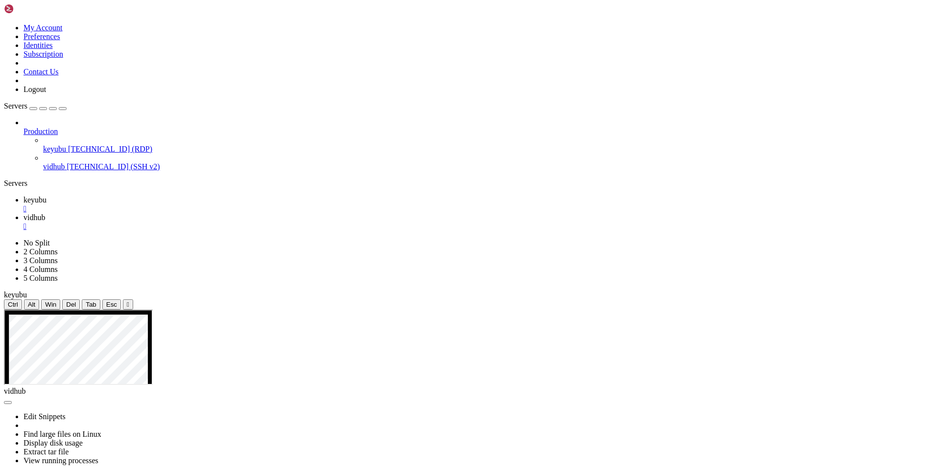
scroll to position [5732, 0]
drag, startPoint x: 137, startPoint y: 883, endPoint x: 127, endPoint y: 888, distance: 10.7
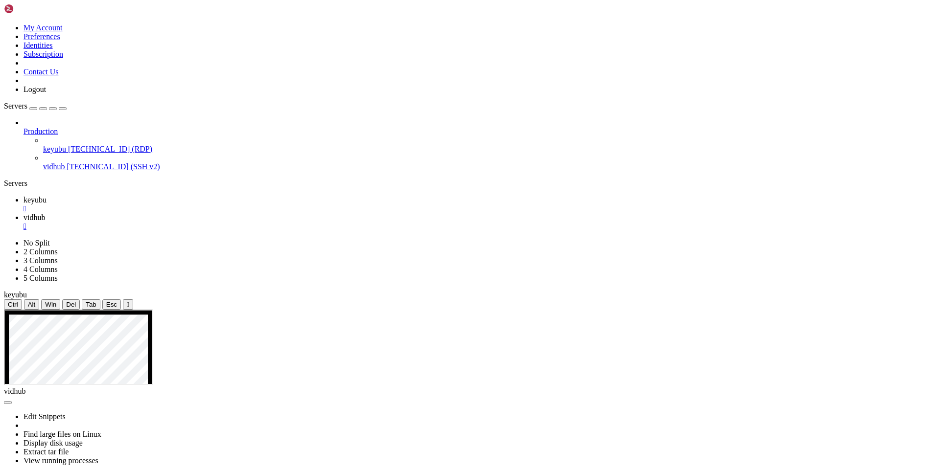
scroll to position [5989, 0]
drag, startPoint x: 225, startPoint y: 884, endPoint x: 11, endPoint y: 836, distance: 219.7
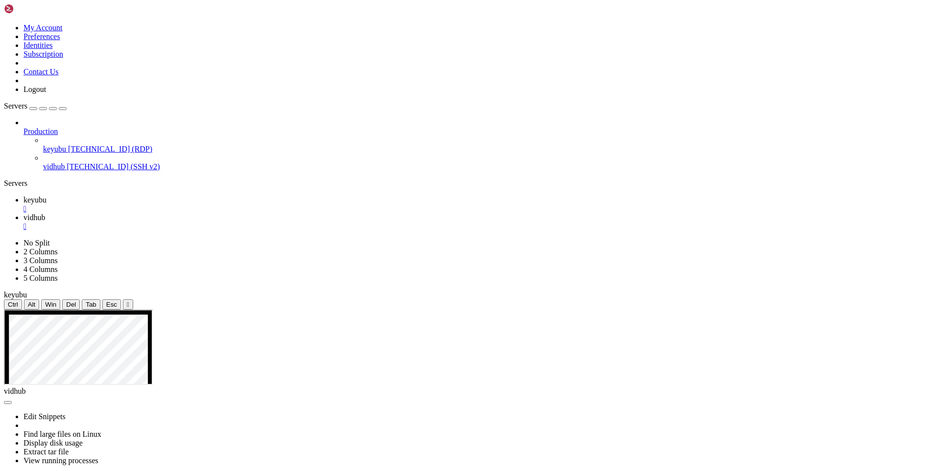
drag, startPoint x: 273, startPoint y: 875, endPoint x: 265, endPoint y: 885, distance: 12.9
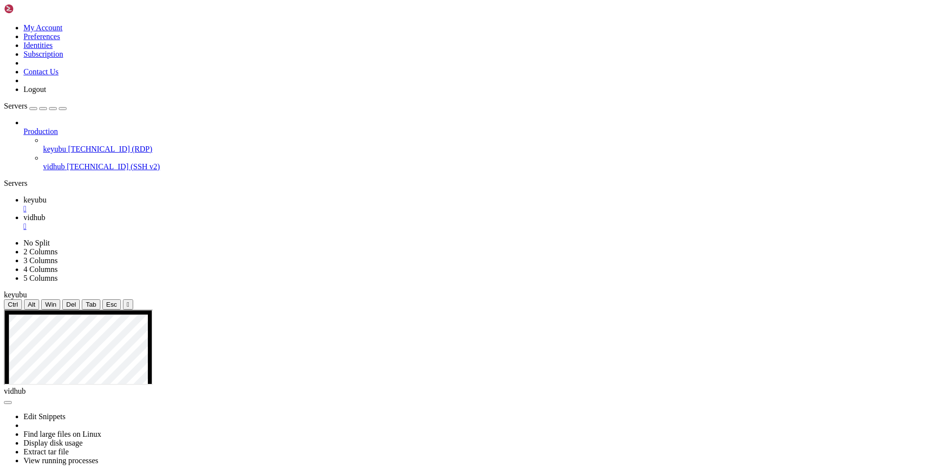
click at [46, 196] on span "keyubu" at bounding box center [34, 200] width 23 height 8
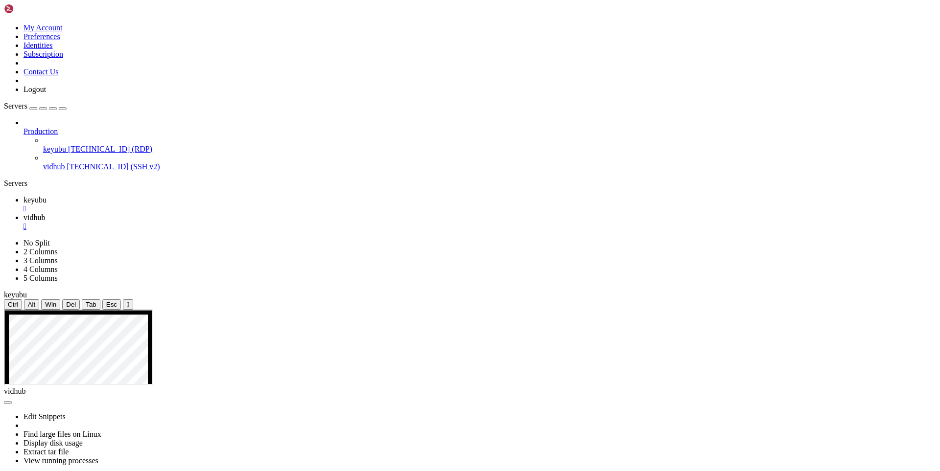
click at [45, 213] on span "vidhub" at bounding box center [34, 217] width 22 height 8
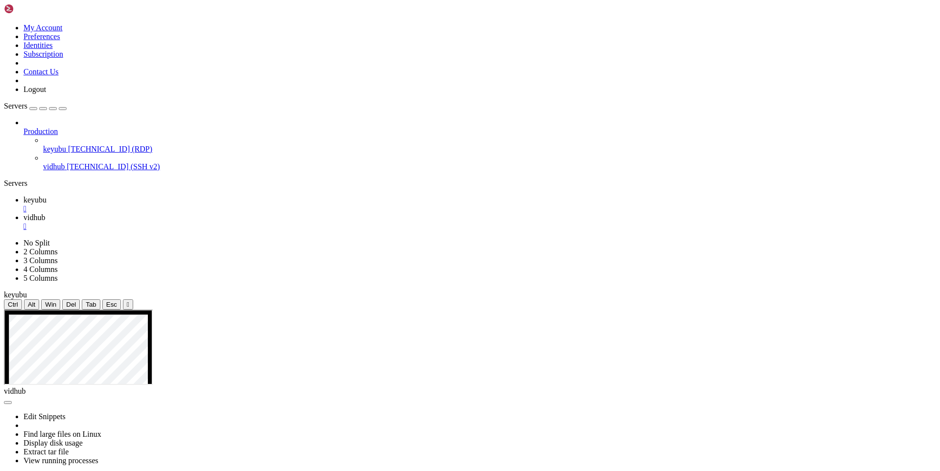
scroll to position [6489, 0]
drag, startPoint x: 162, startPoint y: 883, endPoint x: 143, endPoint y: 874, distance: 21.2
click at [46, 196] on span "keyubu" at bounding box center [34, 200] width 23 height 8
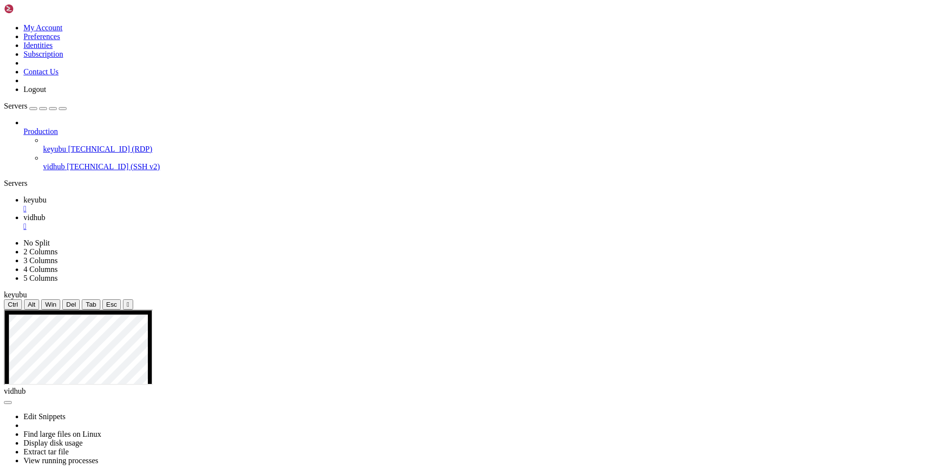
click at [45, 213] on span "vidhub" at bounding box center [34, 217] width 22 height 8
drag, startPoint x: 146, startPoint y: 885, endPoint x: 122, endPoint y: 885, distance: 23.5
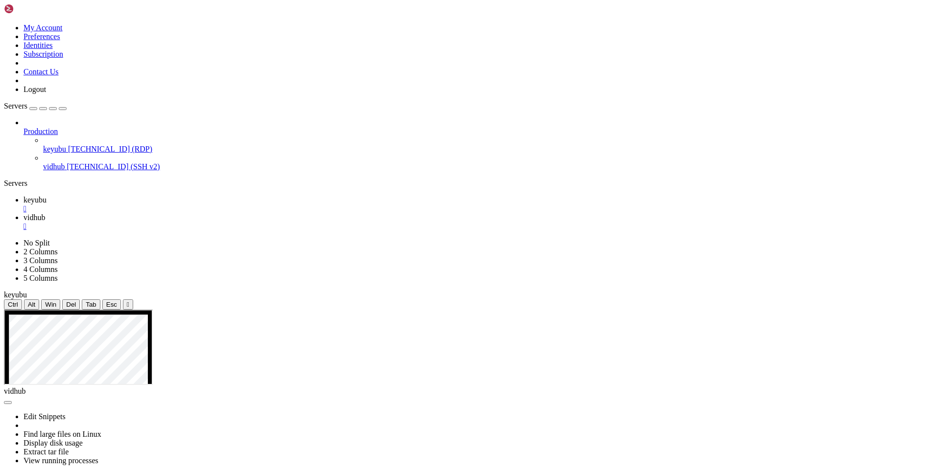
drag, startPoint x: 109, startPoint y: 852, endPoint x: 7, endPoint y: 493, distance: 373.3
click at [152, 196] on link "keyubu " at bounding box center [479, 205] width 912 height 18
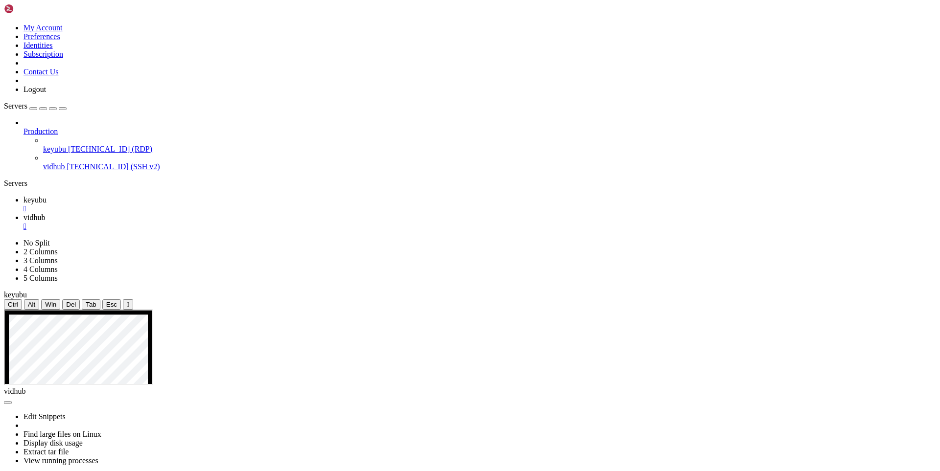
drag, startPoint x: 385, startPoint y: 566, endPoint x: 286, endPoint y: 569, distance: 98.9
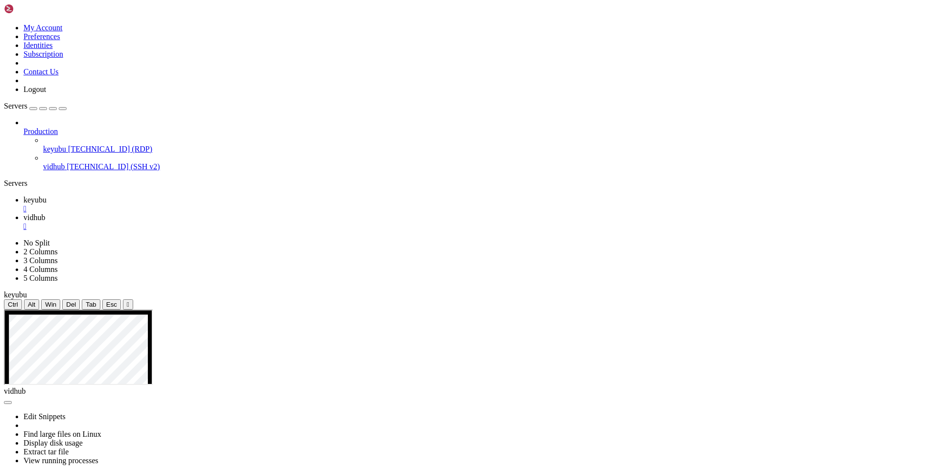
click at [45, 213] on span "vidhub" at bounding box center [34, 217] width 22 height 8
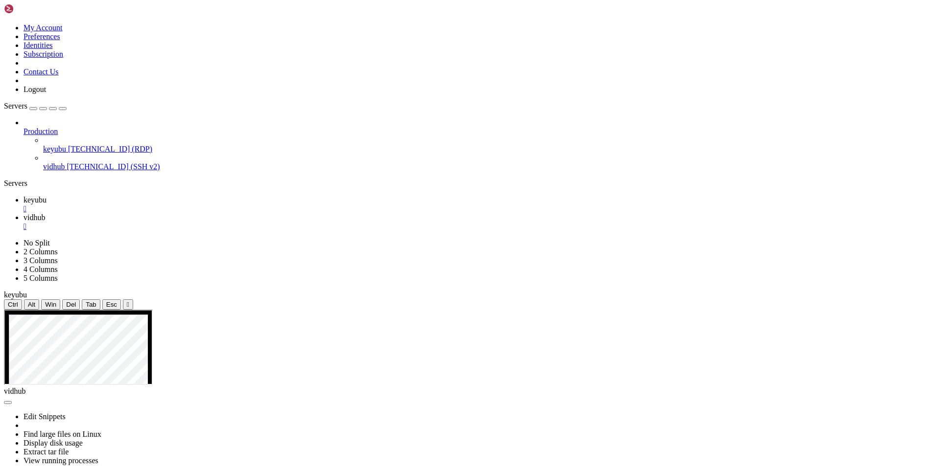
drag, startPoint x: 298, startPoint y: 876, endPoint x: 225, endPoint y: 869, distance: 72.8
click at [46, 196] on span "keyubu" at bounding box center [34, 200] width 23 height 8
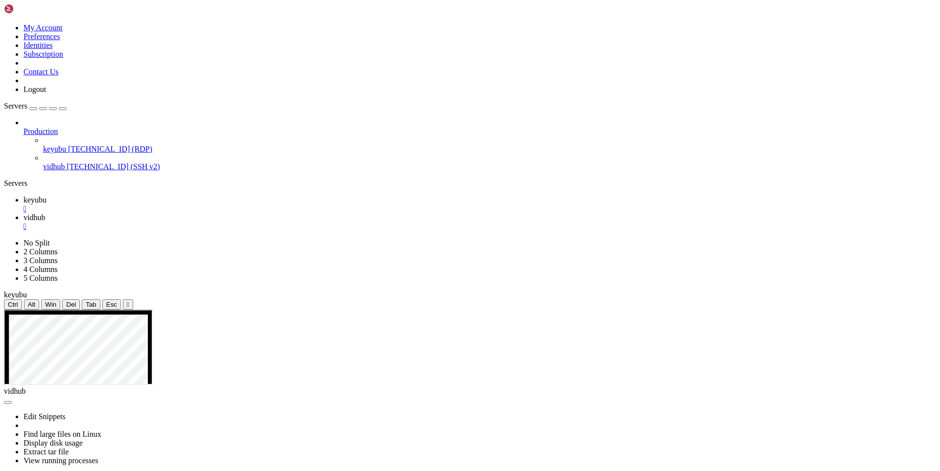
click at [45, 213] on span "vidhub" at bounding box center [34, 217] width 22 height 8
click at [23, 196] on icon at bounding box center [23, 200] width 0 height 8
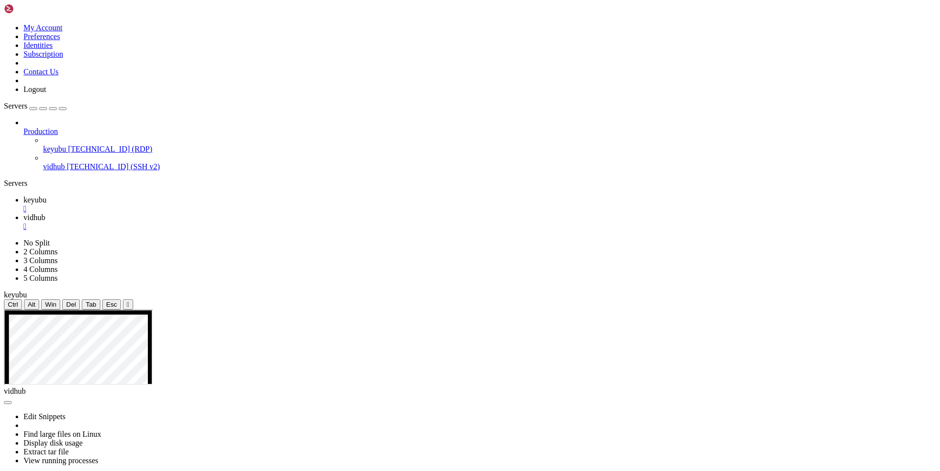
click at [203, 213] on link "vidhub " at bounding box center [479, 222] width 912 height 18
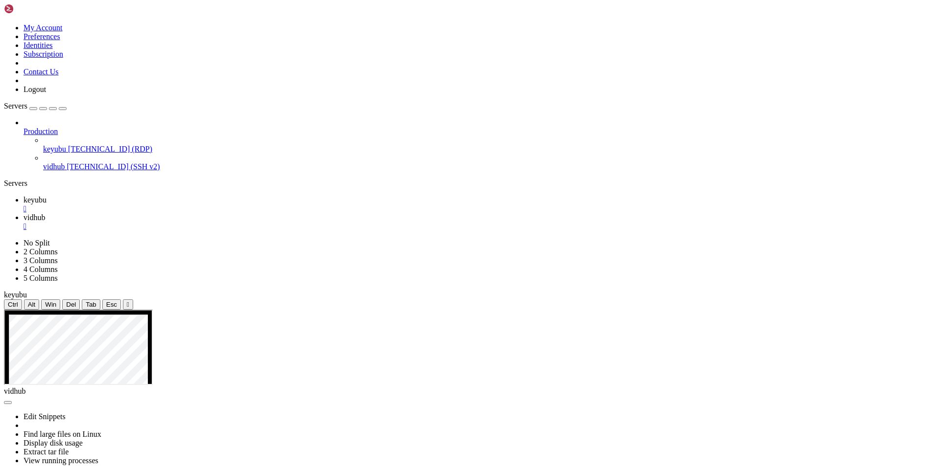
drag, startPoint x: 143, startPoint y: 881, endPoint x: 134, endPoint y: 883, distance: 9.6
click at [46, 196] on span "keyubu" at bounding box center [34, 200] width 23 height 8
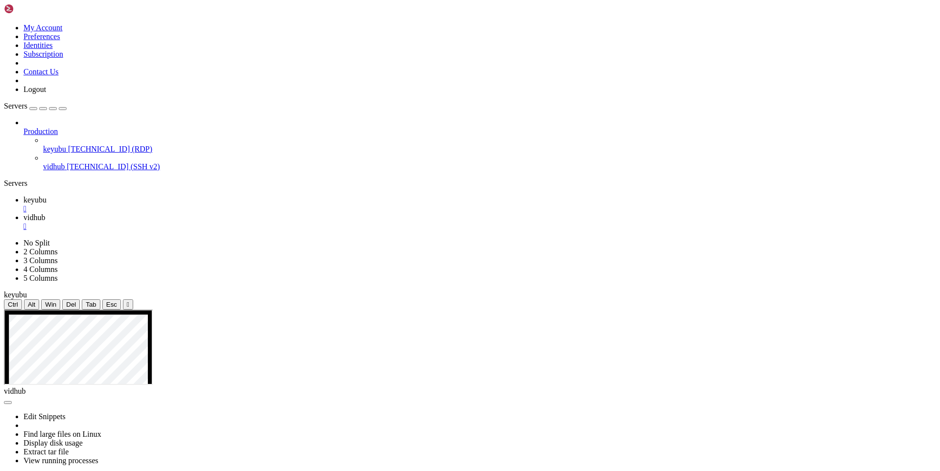
click at [45, 213] on span "vidhub" at bounding box center [34, 217] width 22 height 8
drag, startPoint x: 134, startPoint y: 883, endPoint x: 9, endPoint y: 758, distance: 176.1
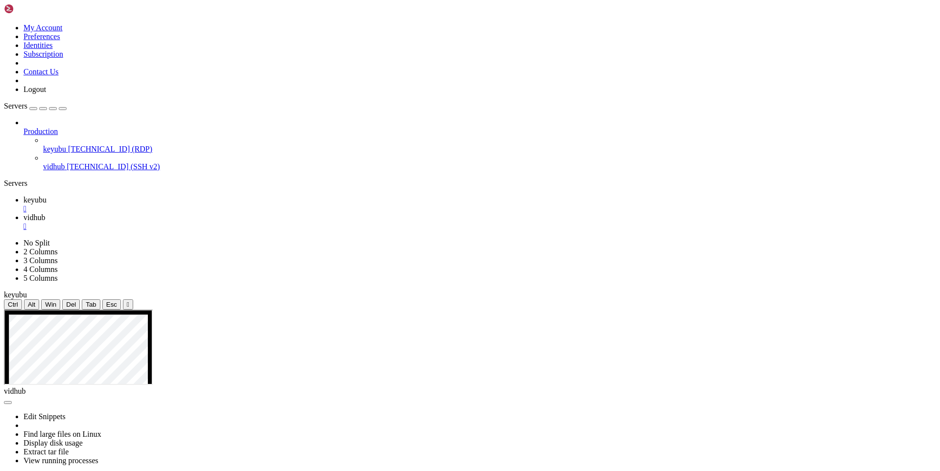
drag, startPoint x: 123, startPoint y: 880, endPoint x: 302, endPoint y: 862, distance: 180.1
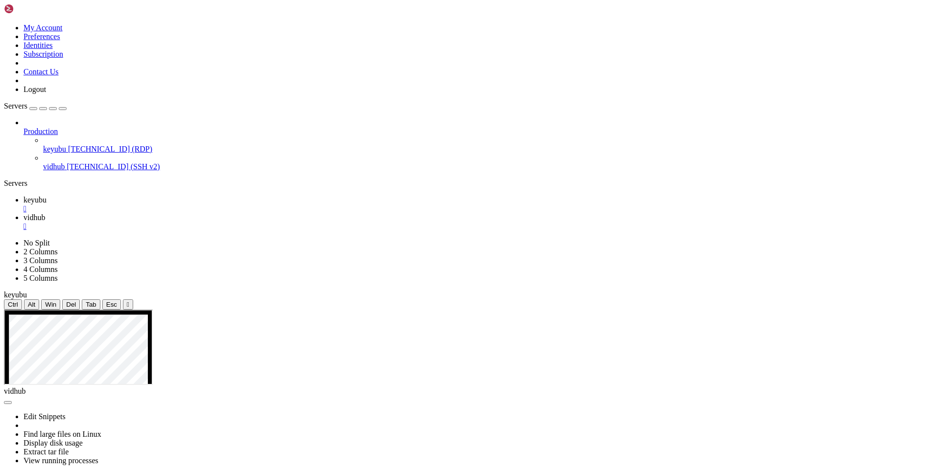
drag, startPoint x: 50, startPoint y: 882, endPoint x: 265, endPoint y: 853, distance: 216.7
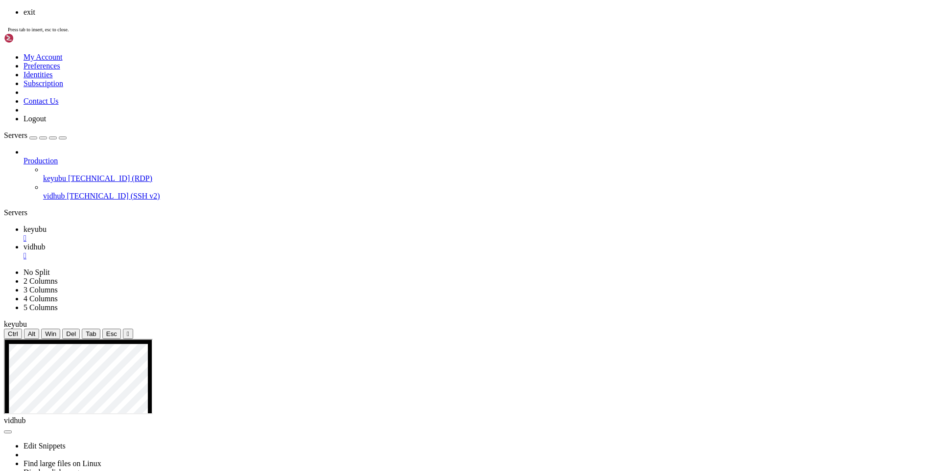
scroll to position [8310, 0]
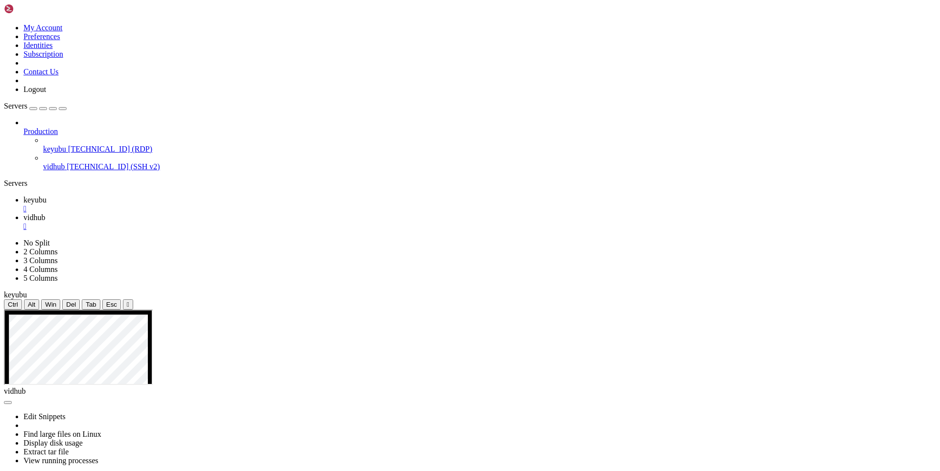
drag, startPoint x: 132, startPoint y: 882, endPoint x: 11, endPoint y: 688, distance: 228.8
click at [46, 196] on span "keyubu" at bounding box center [34, 200] width 23 height 8
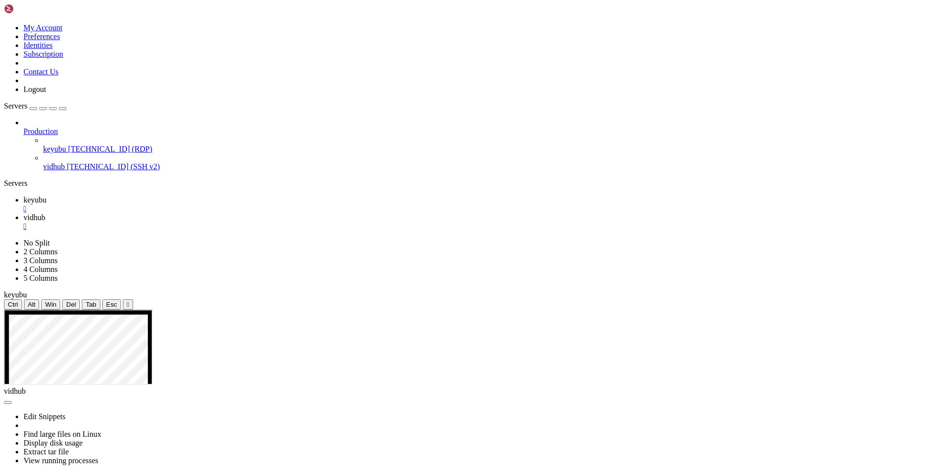
click at [45, 213] on span "vidhub" at bounding box center [34, 217] width 22 height 8
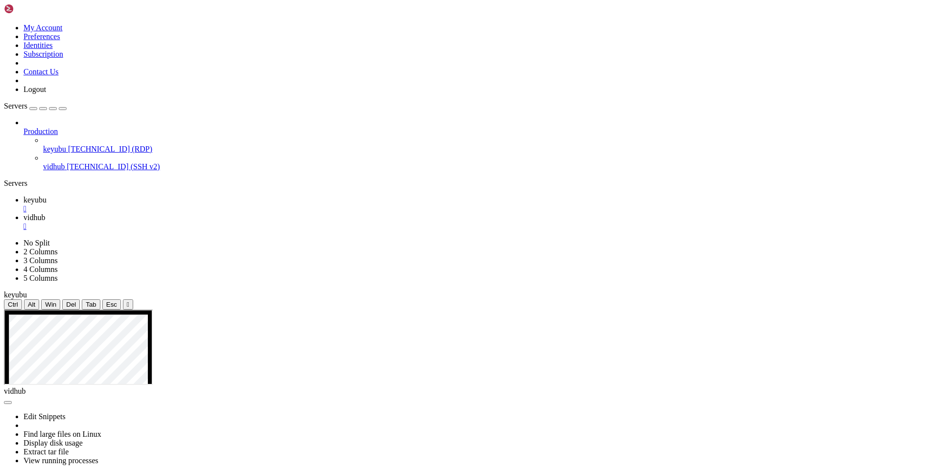
drag, startPoint x: 146, startPoint y: 879, endPoint x: 355, endPoint y: 852, distance: 210.7
click at [23, 196] on icon at bounding box center [23, 200] width 0 height 8
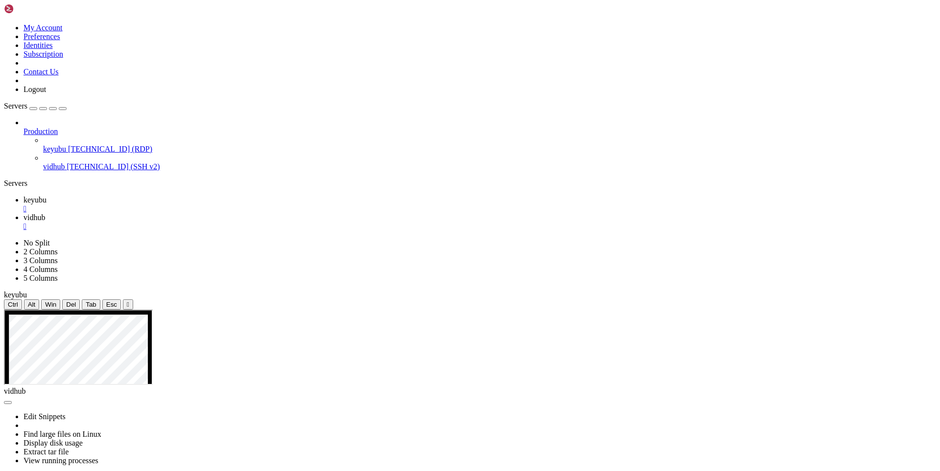
click at [45, 213] on span "vidhub" at bounding box center [34, 217] width 22 height 8
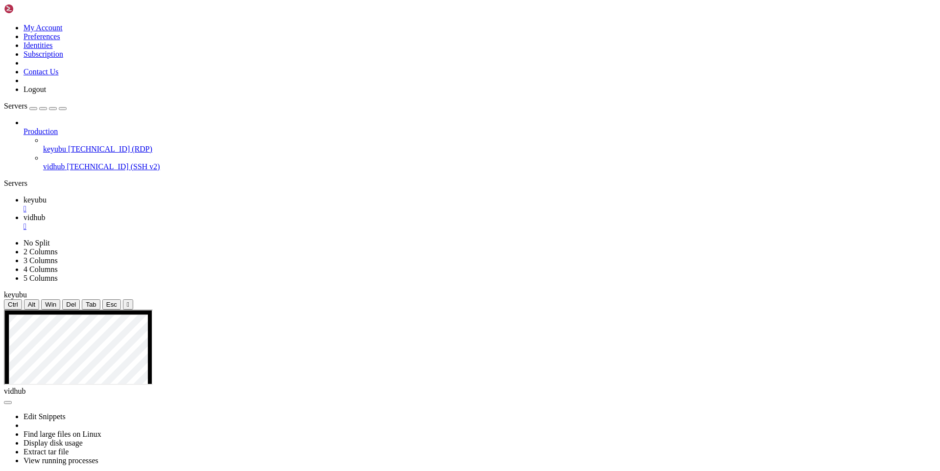
drag, startPoint x: 181, startPoint y: 894, endPoint x: 368, endPoint y: 862, distance: 190.2
click at [46, 196] on span "keyubu" at bounding box center [34, 200] width 23 height 8
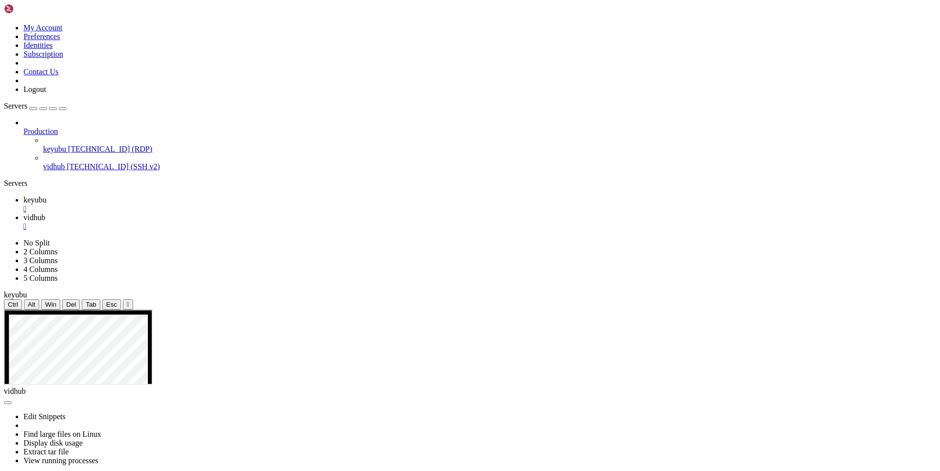
click at [45, 213] on span "vidhub" at bounding box center [34, 217] width 22 height 8
drag, startPoint x: 139, startPoint y: 883, endPoint x: 9, endPoint y: 634, distance: 281.5
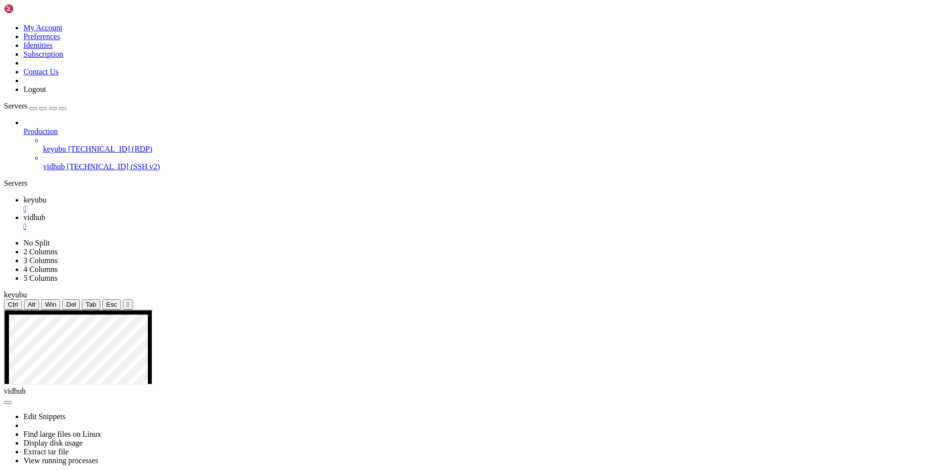
scroll to position [9026, 0]
drag, startPoint x: 181, startPoint y: 885, endPoint x: 143, endPoint y: 883, distance: 37.7
click at [46, 196] on span "keyubu" at bounding box center [34, 200] width 23 height 8
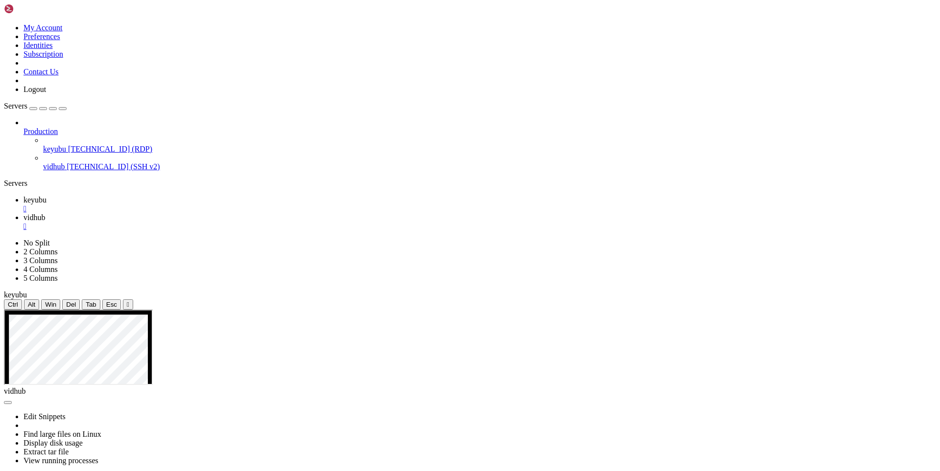
click at [45, 213] on span "vidhub" at bounding box center [34, 217] width 22 height 8
drag, startPoint x: 158, startPoint y: 875, endPoint x: 422, endPoint y: 815, distance: 270.4
click at [46, 196] on span "keyubu" at bounding box center [34, 200] width 23 height 8
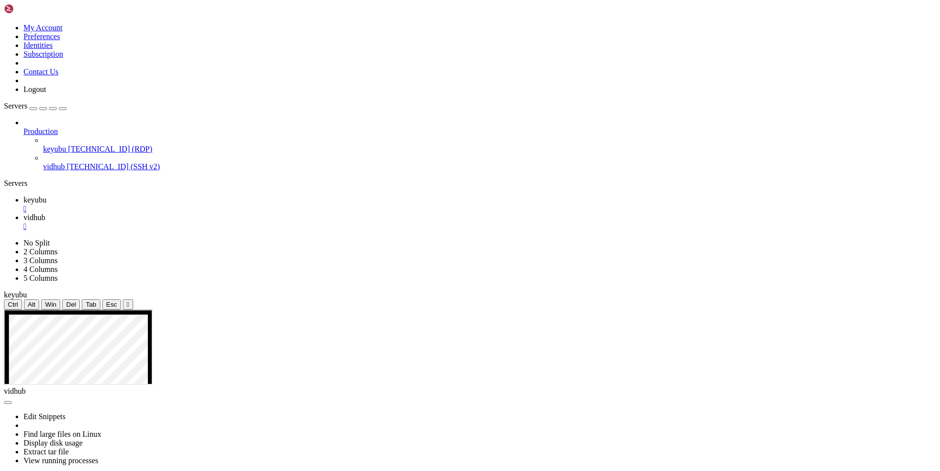
click at [45, 213] on span "vidhub" at bounding box center [34, 217] width 22 height 8
drag, startPoint x: 172, startPoint y: 889, endPoint x: 382, endPoint y: 837, distance: 215.6
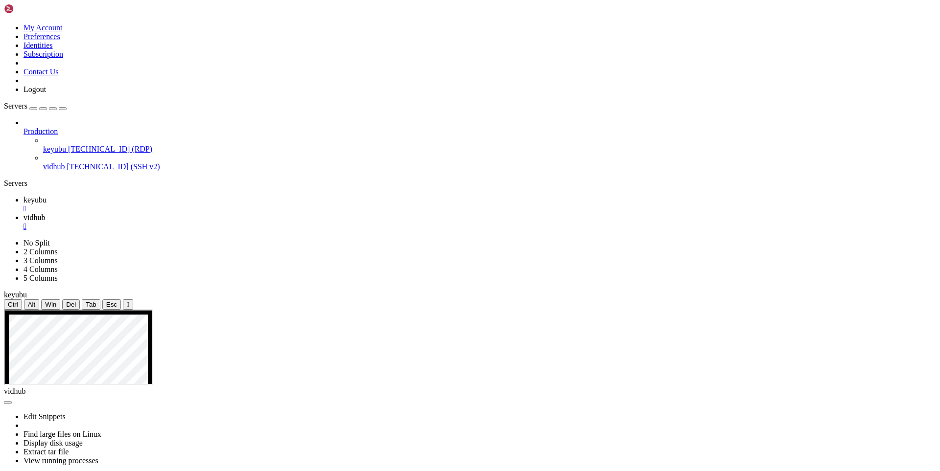
click at [147, 196] on link "keyubu " at bounding box center [479, 205] width 912 height 18
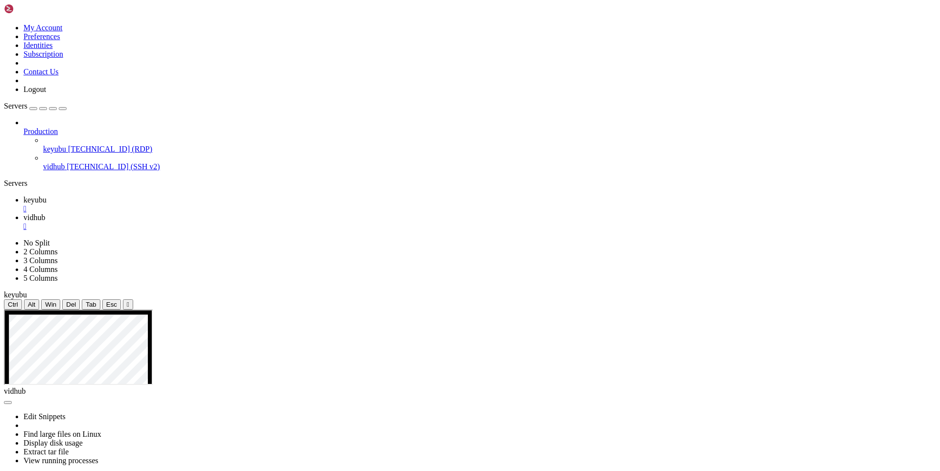
click at [45, 213] on span "vidhub" at bounding box center [34, 217] width 22 height 8
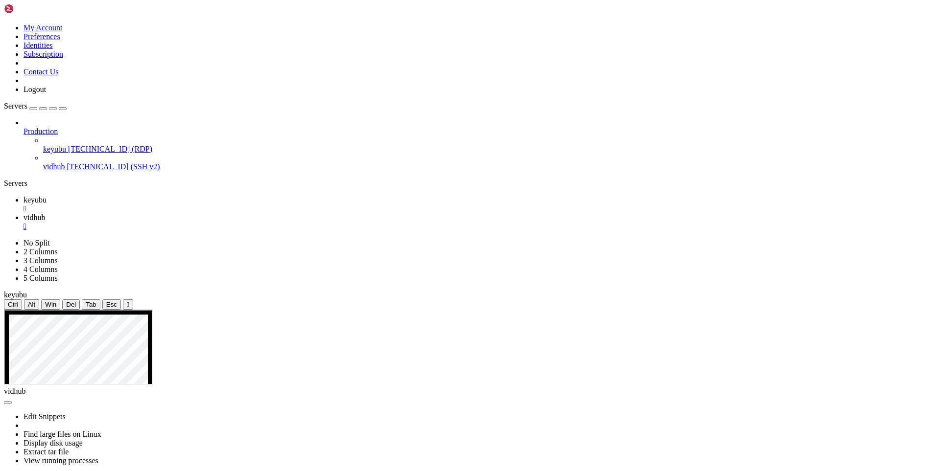
drag, startPoint x: 135, startPoint y: 882, endPoint x: 340, endPoint y: 813, distance: 216.6
drag, startPoint x: 457, startPoint y: 888, endPoint x: 57, endPoint y: 827, distance: 404.4
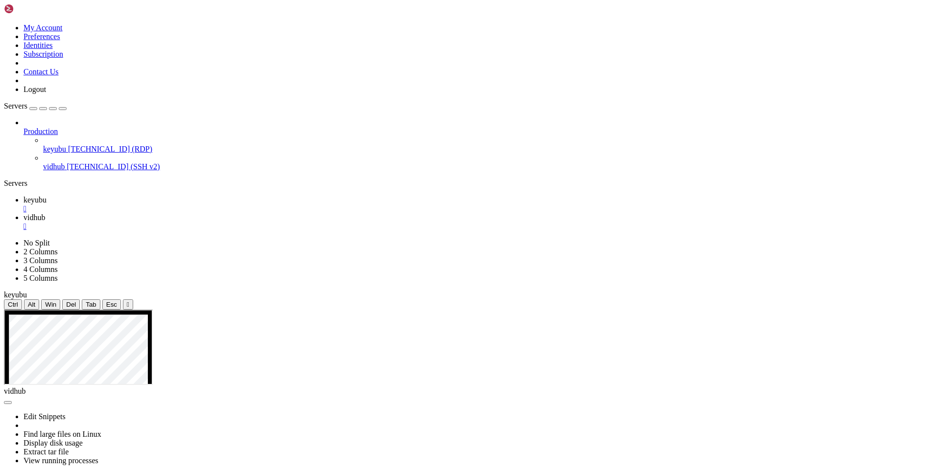
drag, startPoint x: 124, startPoint y: 876, endPoint x: 8, endPoint y: 819, distance: 129.3
click at [46, 196] on span "keyubu" at bounding box center [34, 200] width 23 height 8
